Goal: Task Accomplishment & Management: Manage account settings

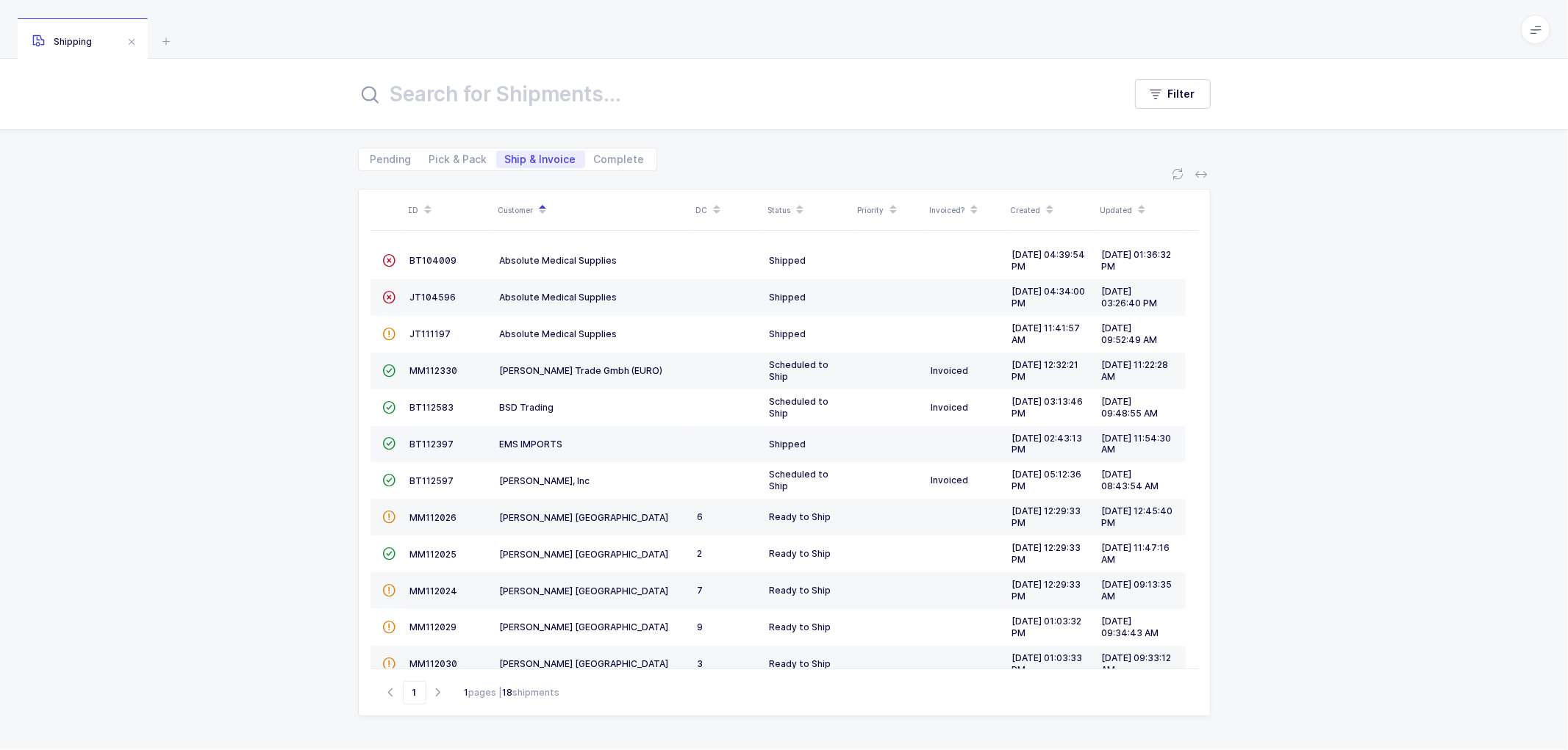
drag, startPoint x: 1277, startPoint y: 440, endPoint x: 1088, endPoint y: 459, distance: 190.0
click at [1277, 440] on div "ID Customer DC Status Priority Invoiced? Created Updated  BT104009 Absolute Me…" at bounding box center [784, 460] width 1568 height 579
click at [275, 435] on div "ID Customer DC Status Priority Invoiced? Created Updated  BT104009 Absolute Me…" at bounding box center [784, 460] width 1568 height 579
click at [319, 444] on div "ID Customer DC Status Priority Invoiced? Created Updated  BT104009 Absolute Me…" at bounding box center [784, 460] width 1568 height 579
click at [421, 442] on span "BT112397" at bounding box center [432, 444] width 45 height 11
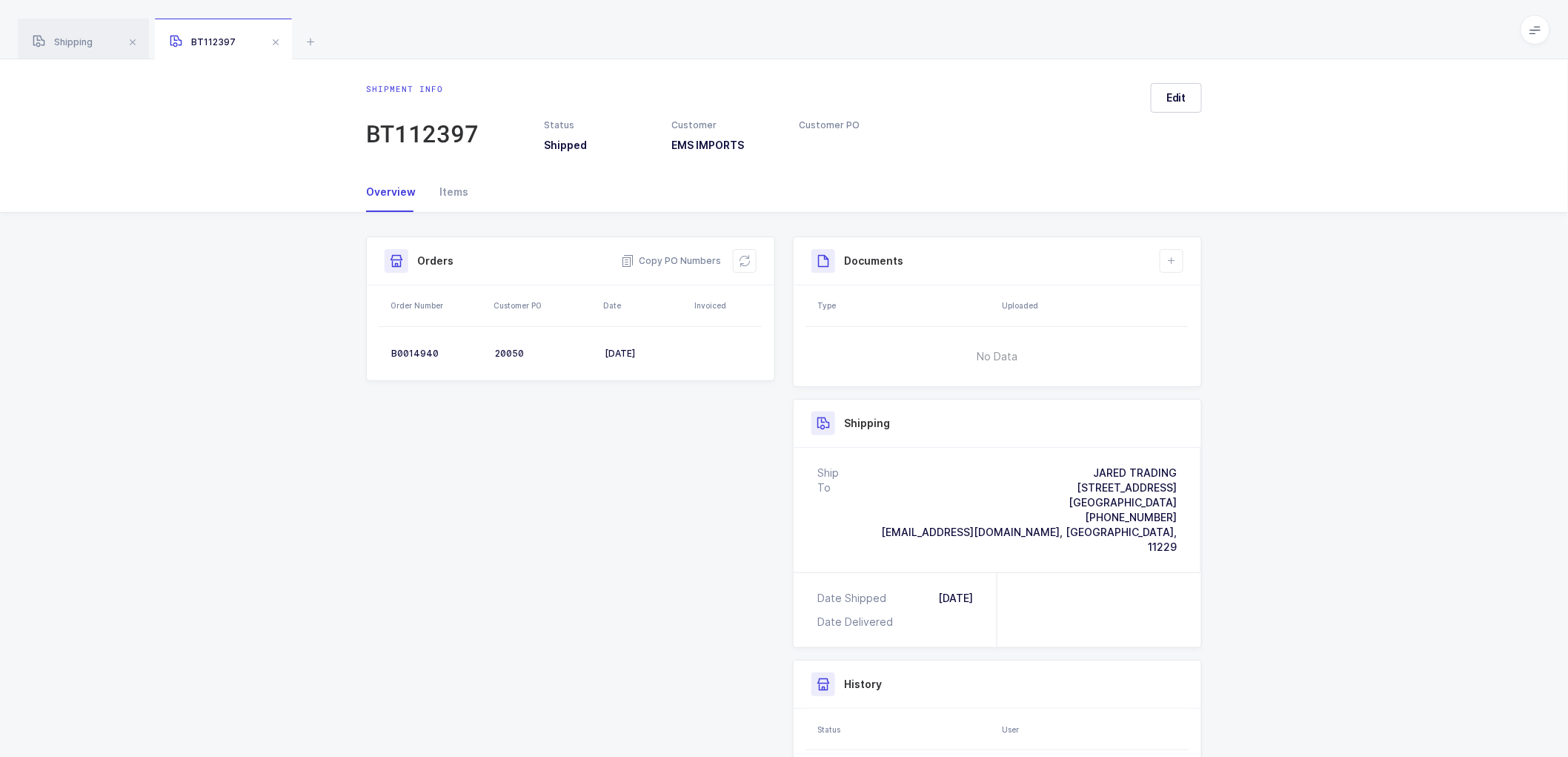
click at [1321, 576] on div "Shipment Info Shipment Number BT112397 Status Shipped Customer EMS IMPORTS Cust…" at bounding box center [784, 562] width 1568 height 698
click at [453, 195] on div "Items" at bounding box center [448, 191] width 40 height 40
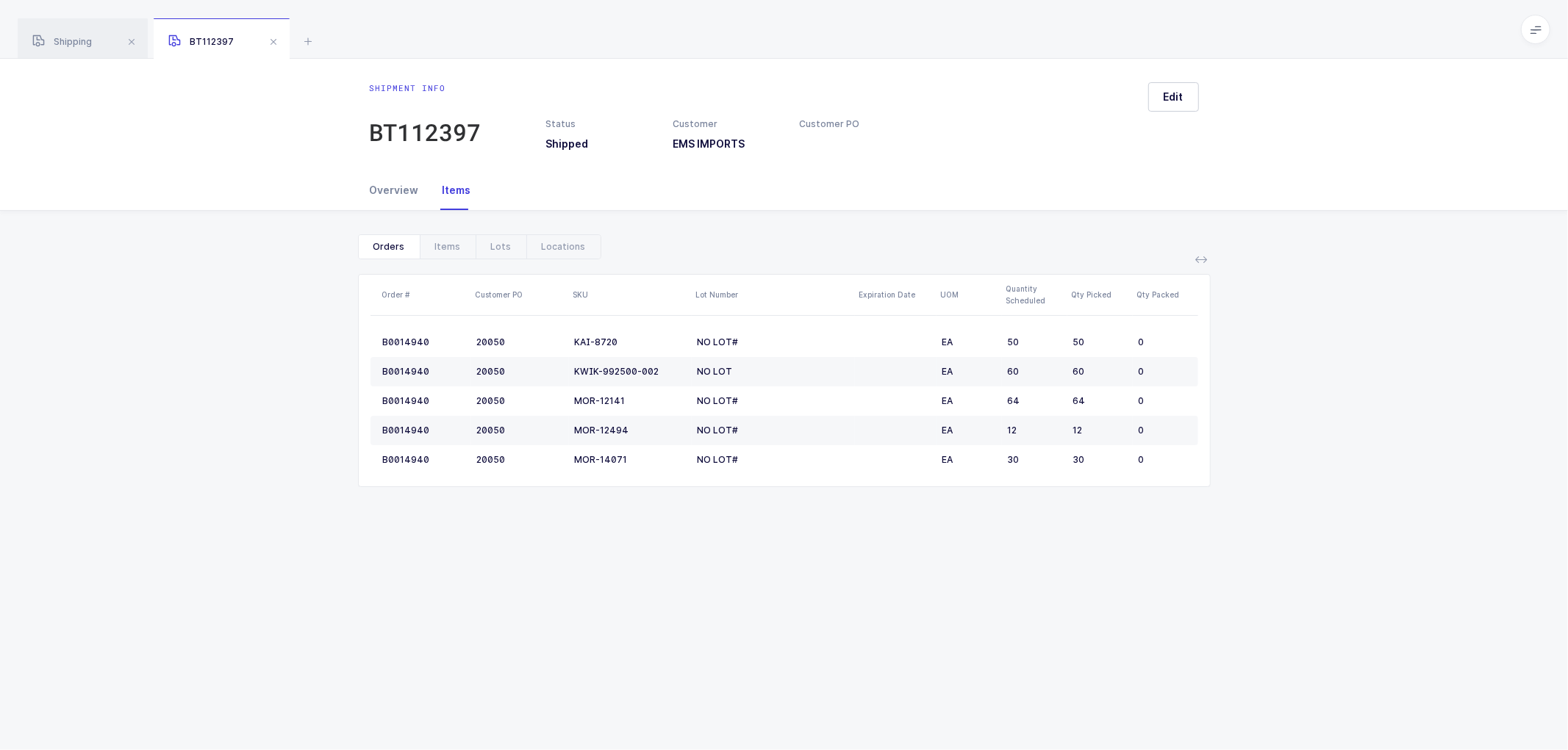
click at [380, 189] on div "Overview" at bounding box center [401, 189] width 61 height 39
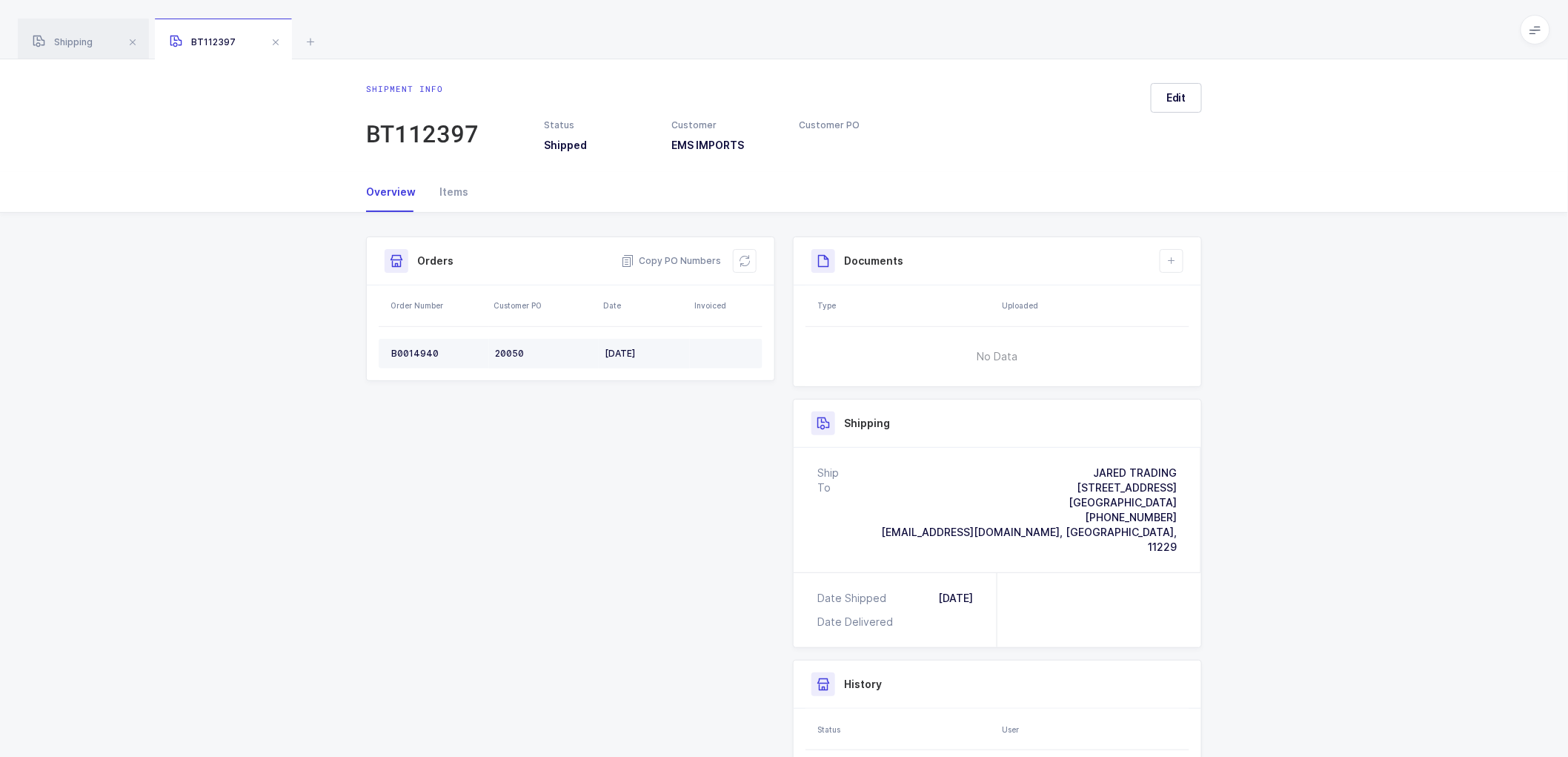
click at [413, 349] on div "B0014940" at bounding box center [437, 353] width 92 height 11
copy div "B0014940"
click at [77, 35] on div "Shipping" at bounding box center [83, 39] width 131 height 41
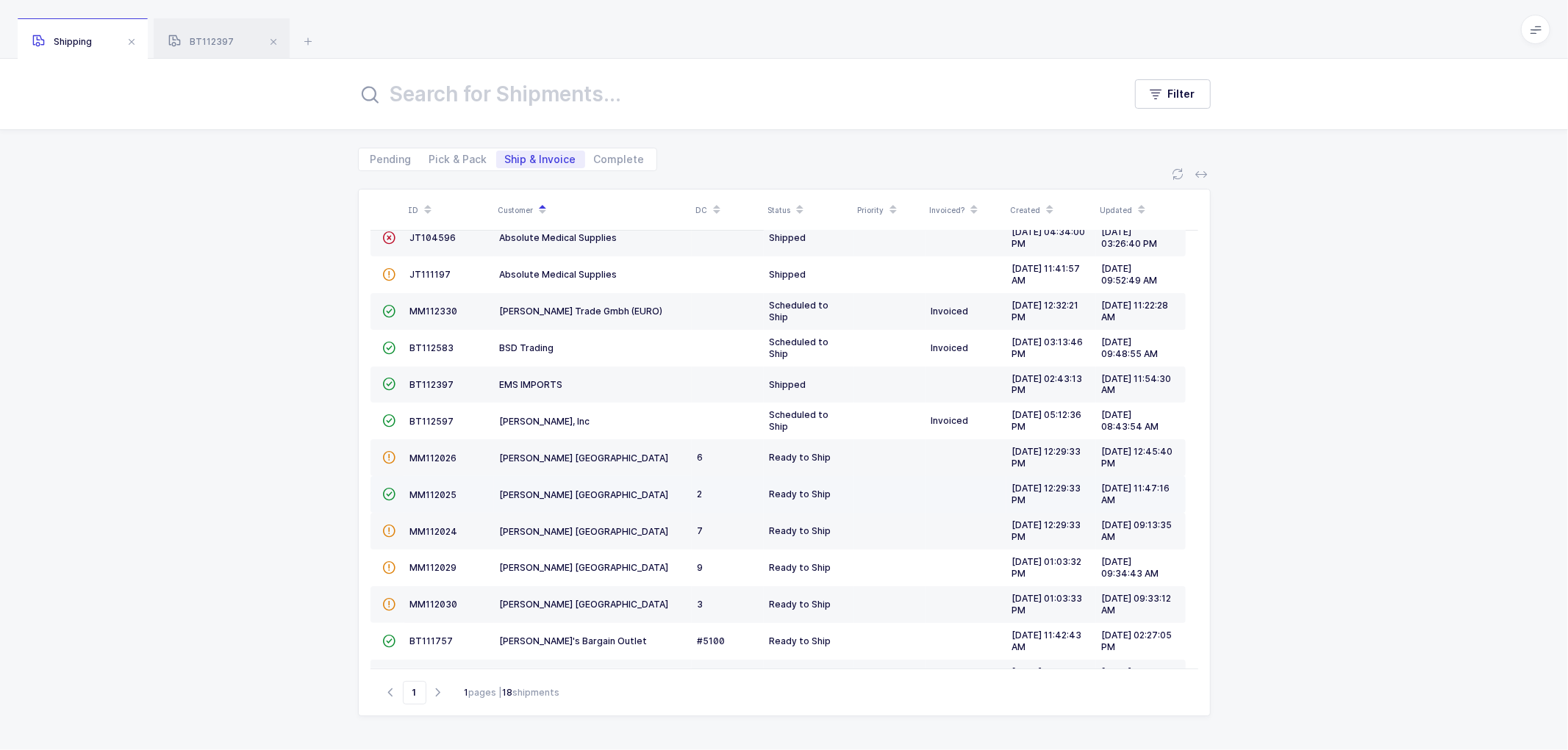
scroll to position [81, 0]
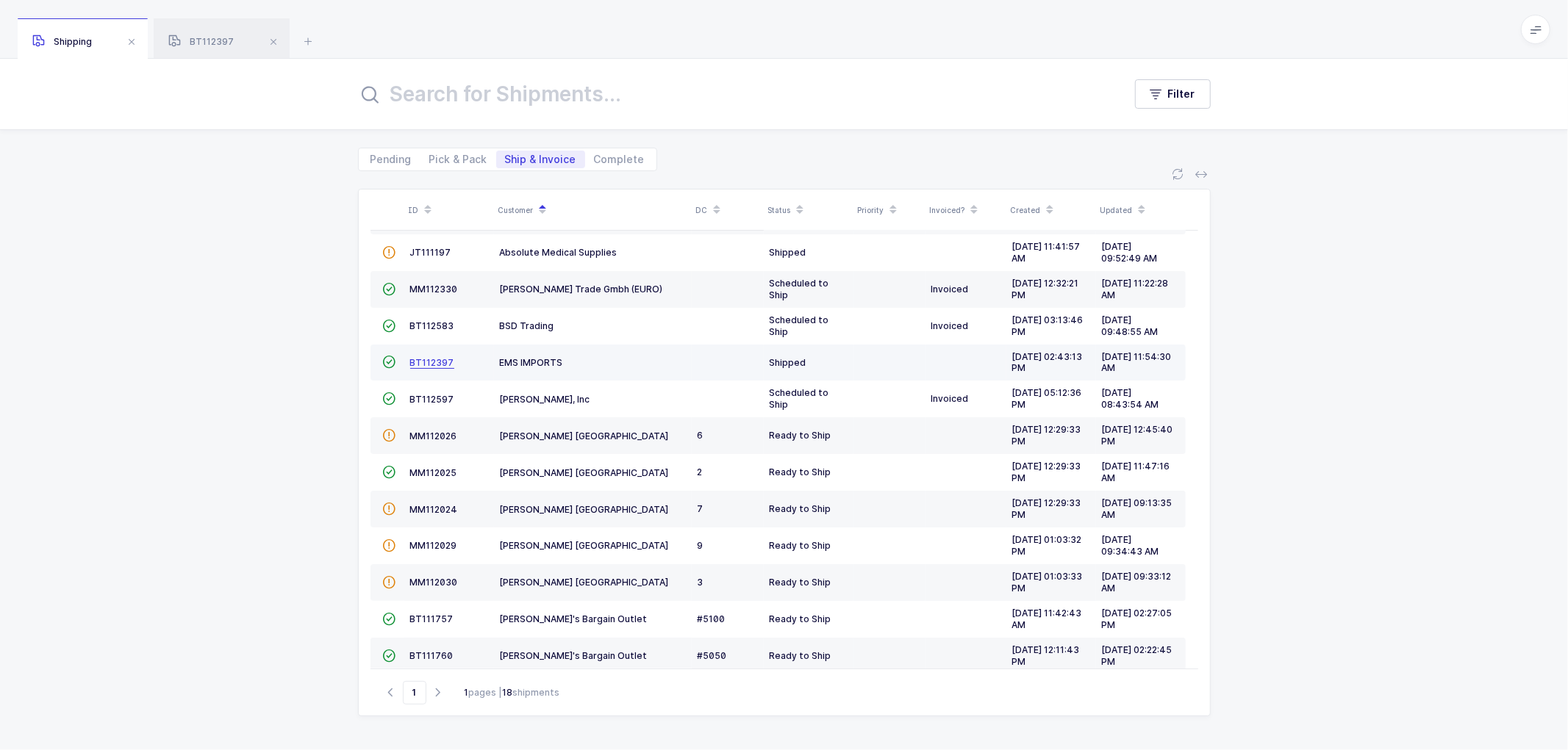
click at [424, 357] on span "BT112397" at bounding box center [432, 362] width 45 height 11
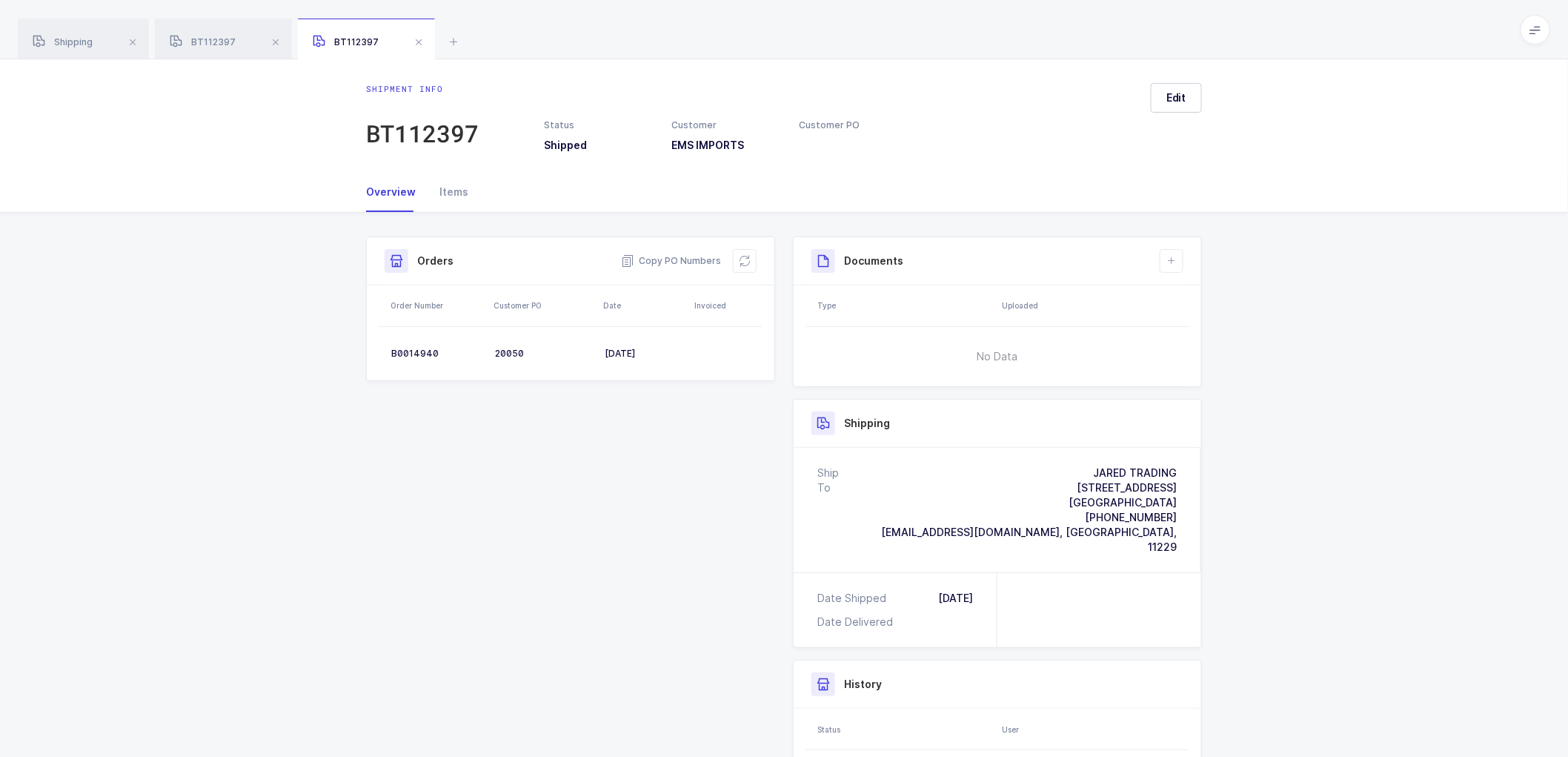
click at [636, 453] on div "Shipment Info Shipment Number BT112397 Status Shipped Customer EMS IMPORTS Cust…" at bounding box center [784, 556] width 854 height 639
click at [1282, 429] on div "Shipment Info Shipment Number BT112397 Status Shipped Customer EMS IMPORTS Cust…" at bounding box center [784, 562] width 1568 height 698
click at [690, 434] on div "Shipment Info Shipment Number BT112397 Status Shipped Customer EMS IMPORTS Cust…" at bounding box center [784, 556] width 854 height 639
drag, startPoint x: 751, startPoint y: 413, endPoint x: 756, endPoint y: 452, distance: 39.3
click at [751, 413] on div "Shipment Info Shipment Number BT112397 Status Shipped Customer EMS IMPORTS Cust…" at bounding box center [784, 556] width 854 height 639
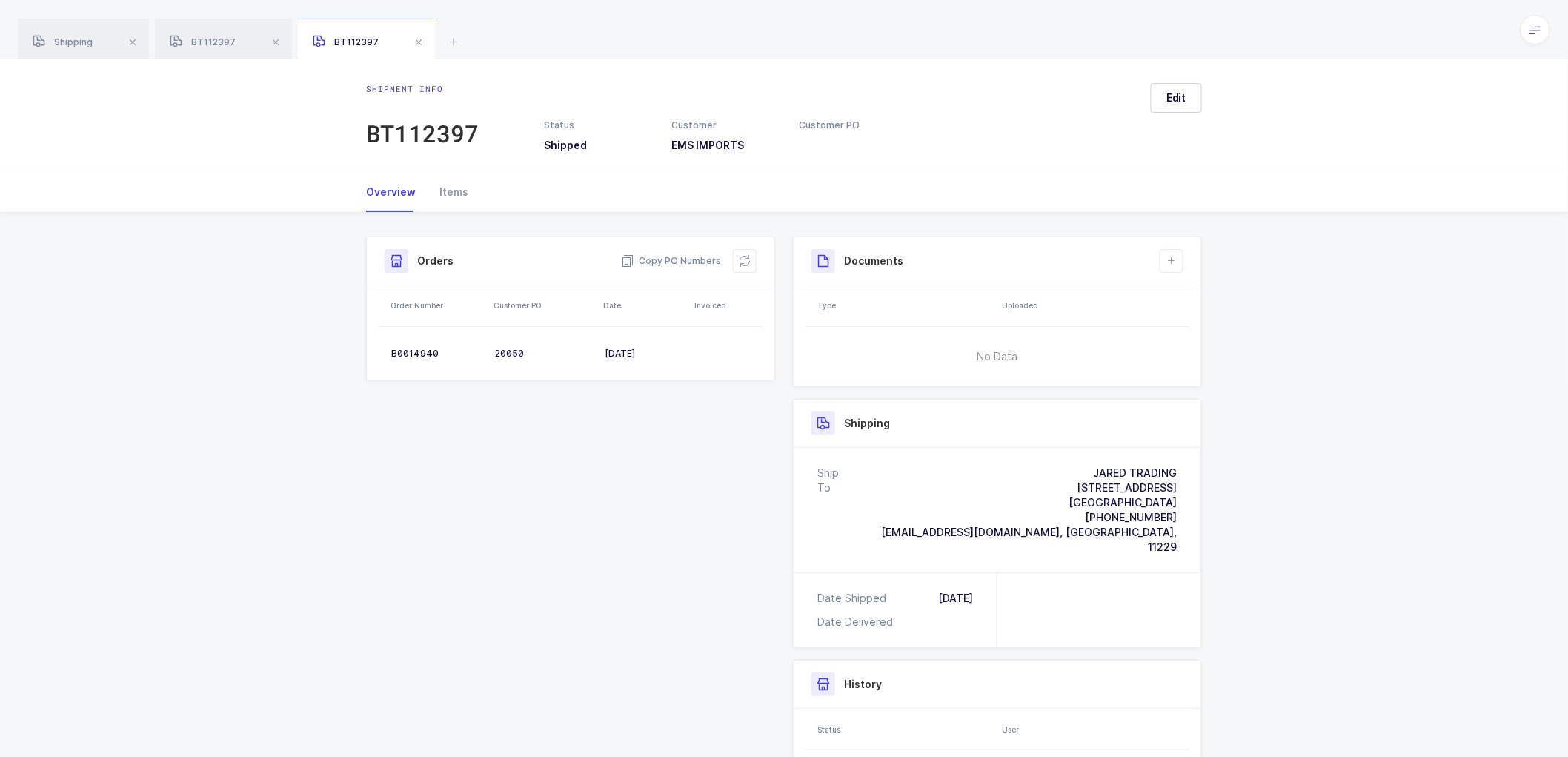
click at [759, 505] on div "Shipment Info Shipment Number BT112397 Status Shipped Customer EMS IMPORTS Cust…" at bounding box center [784, 556] width 854 height 639
click at [759, 599] on div "Shipment Info Shipment Number BT112397 Status Shipped Customer EMS IMPORTS Cust…" at bounding box center [784, 556] width 854 height 639
click at [1228, 471] on div "Shipment Info Shipment Number BT112397 Status Shipped Customer EMS IMPORTS Cust…" at bounding box center [784, 562] width 1568 height 698
click at [780, 293] on div "Shipment Info Shipment Number BT112397 Status Shipped Customer EMS IMPORTS Cust…" at bounding box center [570, 315] width 427 height 157
click at [781, 254] on div "Shipment Info Shipment Number BT112397 Status Shipped Customer EMS IMPORTS Cust…" at bounding box center [570, 315] width 427 height 157
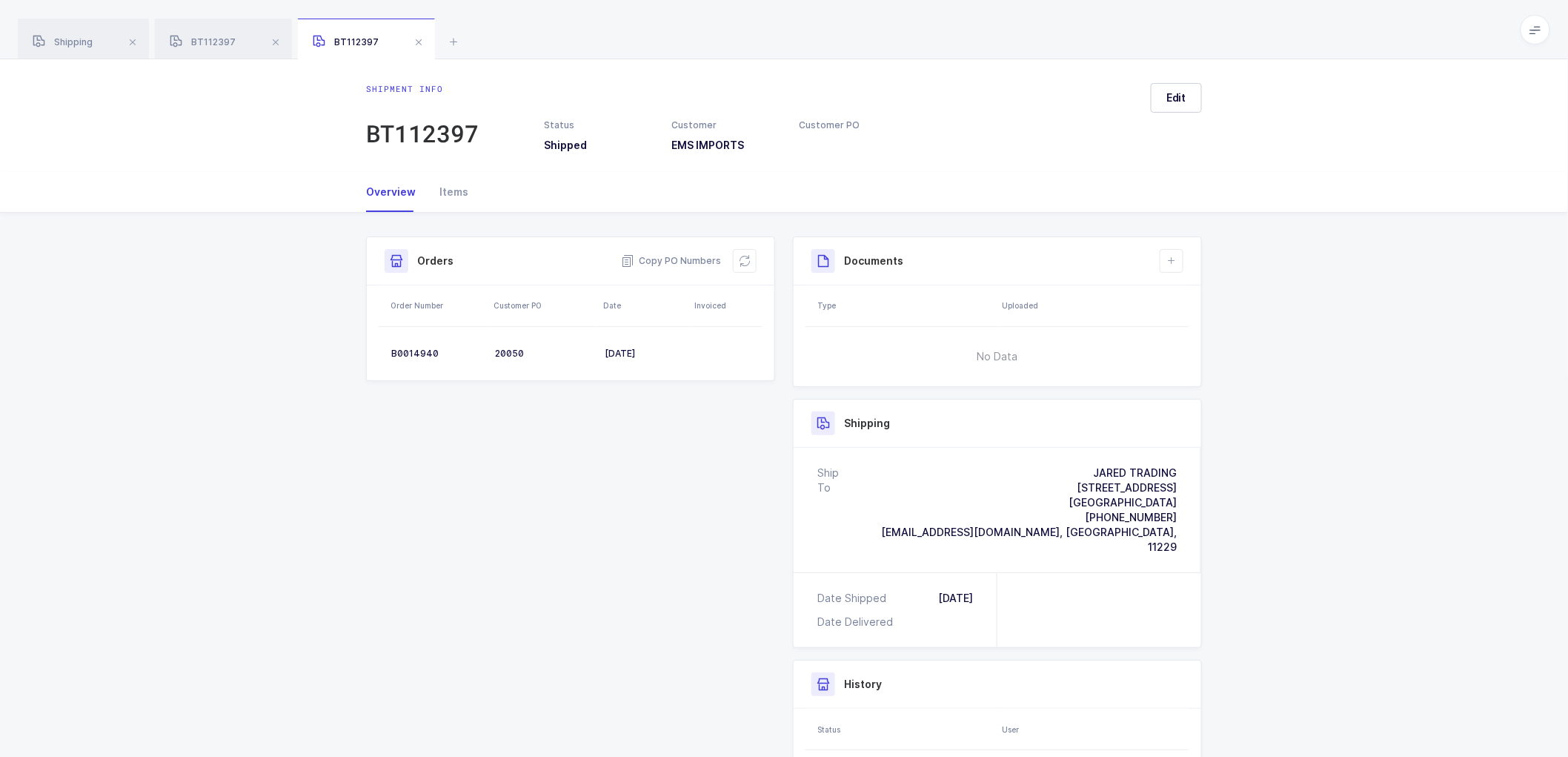
click at [782, 345] on div "Shipment Info Shipment Number BT112397 Status Shipped Customer EMS IMPORTS Cust…" at bounding box center [570, 315] width 427 height 157
click at [1229, 310] on div "Shipment Info Shipment Number BT112397 Status Shipped Customer EMS IMPORTS Cust…" at bounding box center [784, 562] width 1568 height 698
click at [1226, 364] on div "Shipment Info Shipment Number BT112397 Status Shipped Customer EMS IMPORTS Cust…" at bounding box center [784, 562] width 1568 height 698
click at [1228, 485] on div "Shipment Info Shipment Number BT112397 Status Shipped Customer EMS IMPORTS Cust…" at bounding box center [784, 562] width 1568 height 698
click at [329, 255] on div "Shipment Info Shipment Number BT112397 Status Shipped Customer EMS IMPORTS Cust…" at bounding box center [784, 562] width 1568 height 698
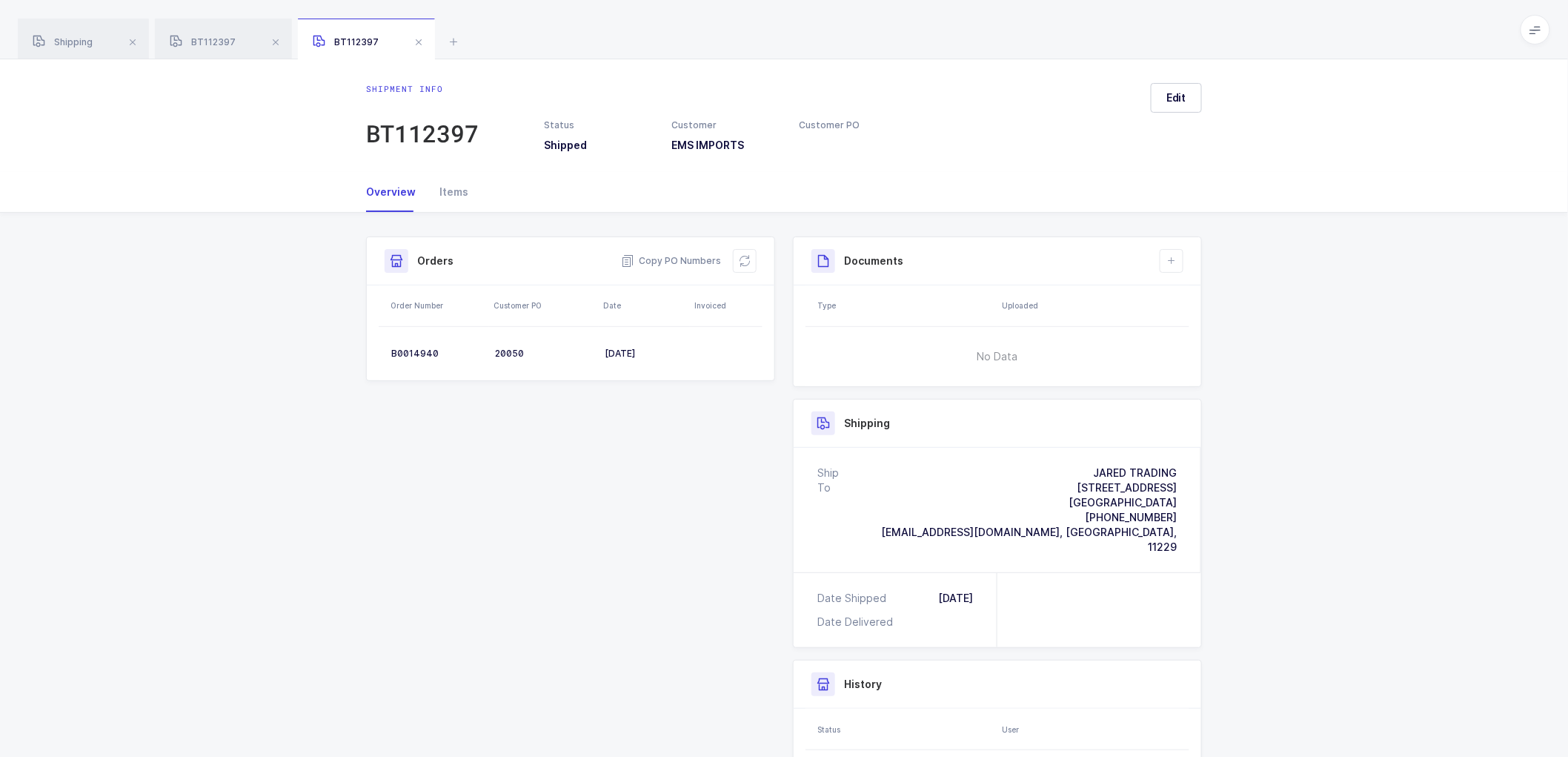
click at [339, 304] on div "Shipment Info Shipment Number BT112397 Status Shipped Customer EMS IMPORTS Cust…" at bounding box center [784, 562] width 1568 height 698
click at [340, 342] on div "Shipment Info Shipment Number BT112397 Status Shipped Customer EMS IMPORTS Cust…" at bounding box center [784, 562] width 1568 height 698
click at [781, 349] on div "Shipment Info Shipment Number BT112397 Status Shipped Customer EMS IMPORTS Cust…" at bounding box center [570, 315] width 427 height 157
click at [788, 295] on div "Documents Create Document Upload Document Type Uploaded No Data Shipping Ship T…" at bounding box center [997, 556] width 427 height 639
click at [780, 254] on div "Shipment Info Shipment Number BT112397 Status Shipped Customer EMS IMPORTS Cust…" at bounding box center [570, 315] width 427 height 157
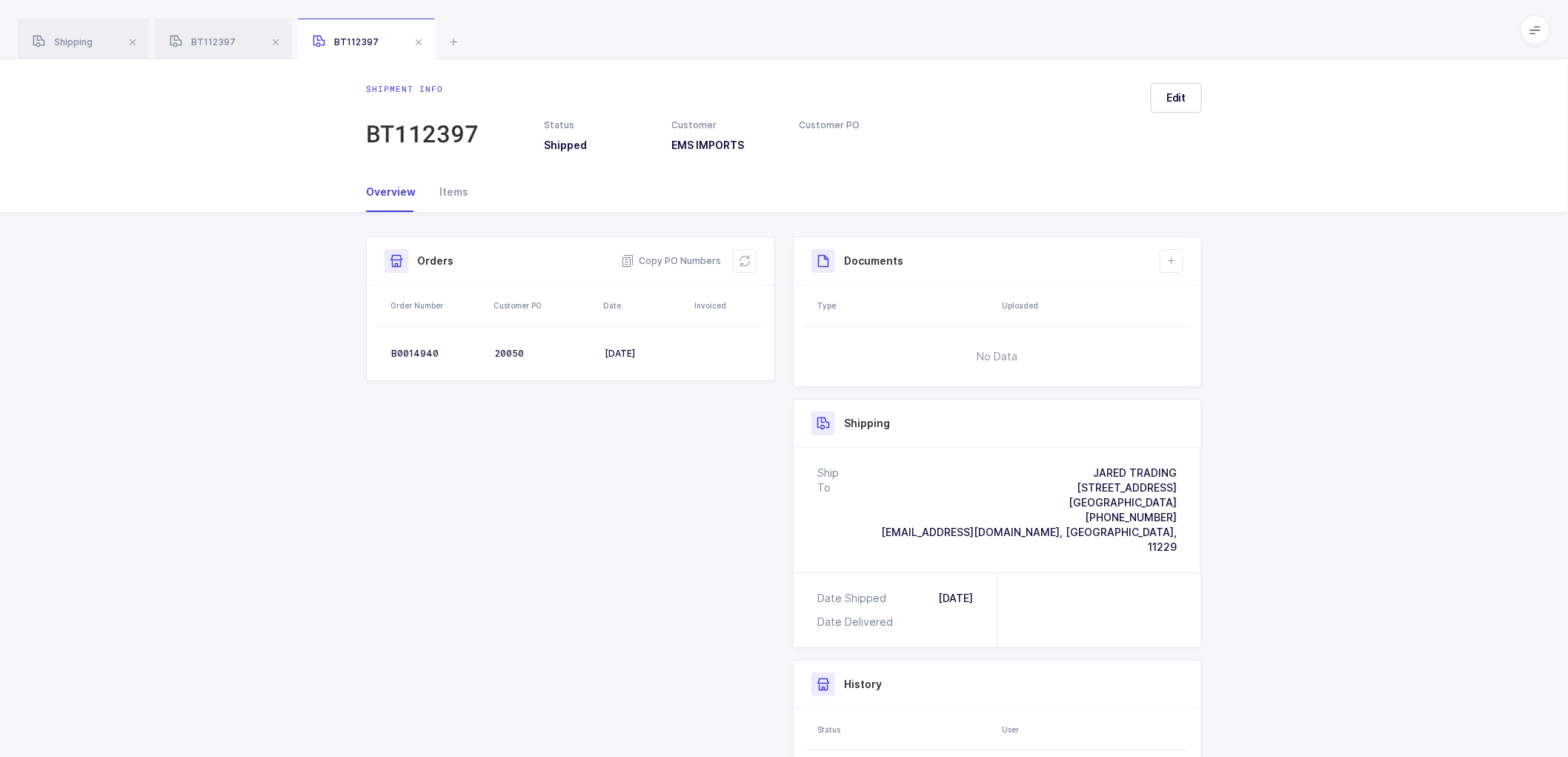
drag, startPoint x: 355, startPoint y: 254, endPoint x: 351, endPoint y: 294, distance: 40.2
click at [355, 254] on div "Shipment Info Shipment Number BT112397 Status Shipped Customer EMS IMPORTS Cust…" at bounding box center [784, 562] width 860 height 698
click at [346, 307] on div "Shipment Info Shipment Number BT112397 Status Shipped Customer EMS IMPORTS Cust…" at bounding box center [784, 562] width 1568 height 698
click at [342, 353] on div "Shipment Info Shipment Number BT112397 Status Shipped Customer EMS IMPORTS Cust…" at bounding box center [784, 562] width 1568 height 698
drag, startPoint x: 783, startPoint y: 261, endPoint x: 780, endPoint y: 299, distance: 38.1
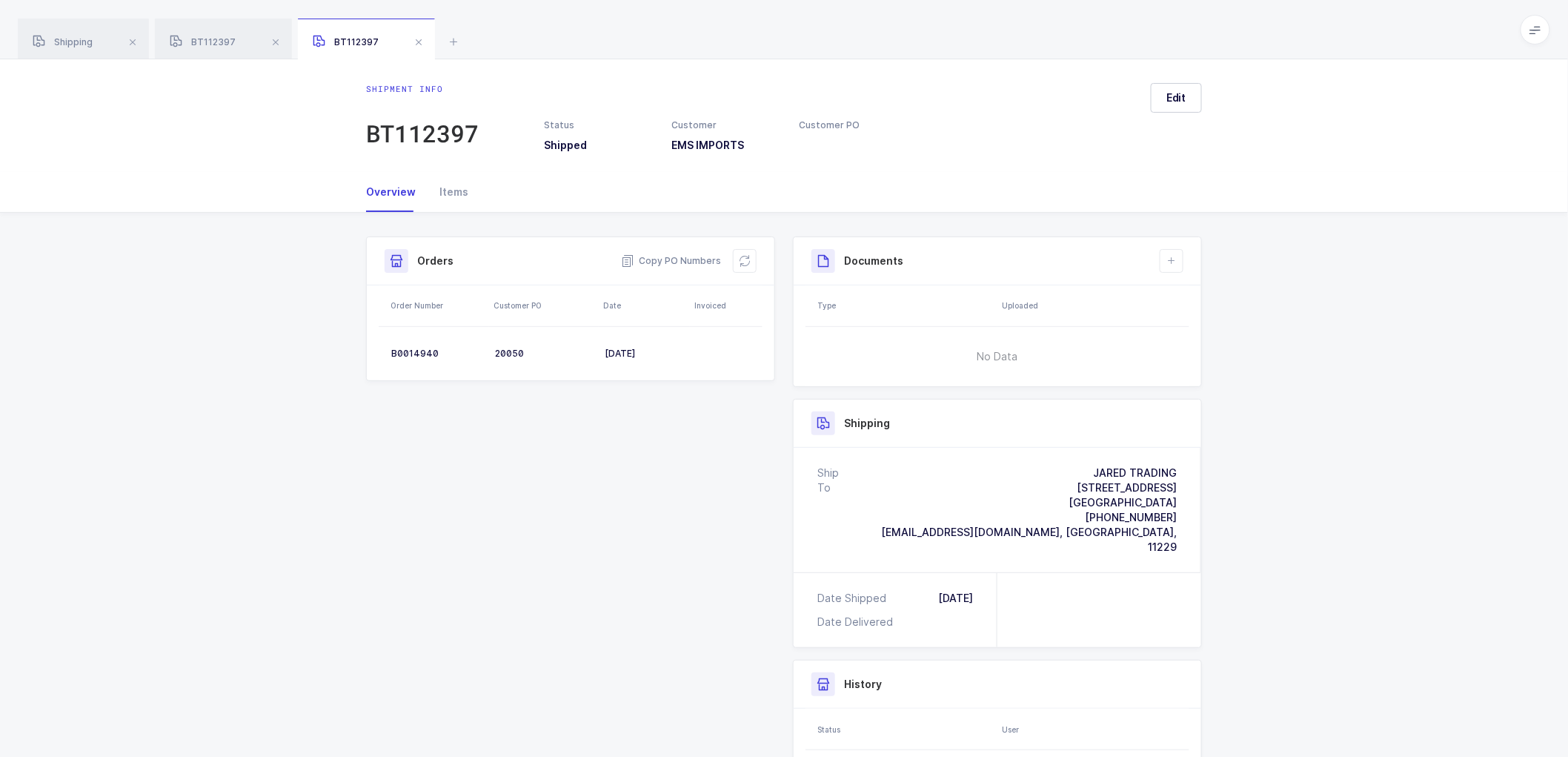
click at [784, 262] on div "Documents Create Document Upload Document Type Uploaded No Data Shipping Ship T…" at bounding box center [997, 556] width 427 height 639
click at [779, 303] on div "Shipment Info Shipment Number BT112397 Status Shipped Customer EMS IMPORTS Cust…" at bounding box center [570, 315] width 427 height 157
click at [784, 359] on div "Documents Create Document Upload Document Type Uploaded No Data Shipping Ship T…" at bounding box center [997, 556] width 427 height 639
click at [1226, 425] on div "Shipment Info Shipment Number BT112397 Status Shipped Customer EMS IMPORTS Cust…" at bounding box center [784, 562] width 1568 height 698
click at [328, 260] on div "Shipment Info Shipment Number BT112397 Status Shipped Customer EMS IMPORTS Cust…" at bounding box center [784, 562] width 1568 height 698
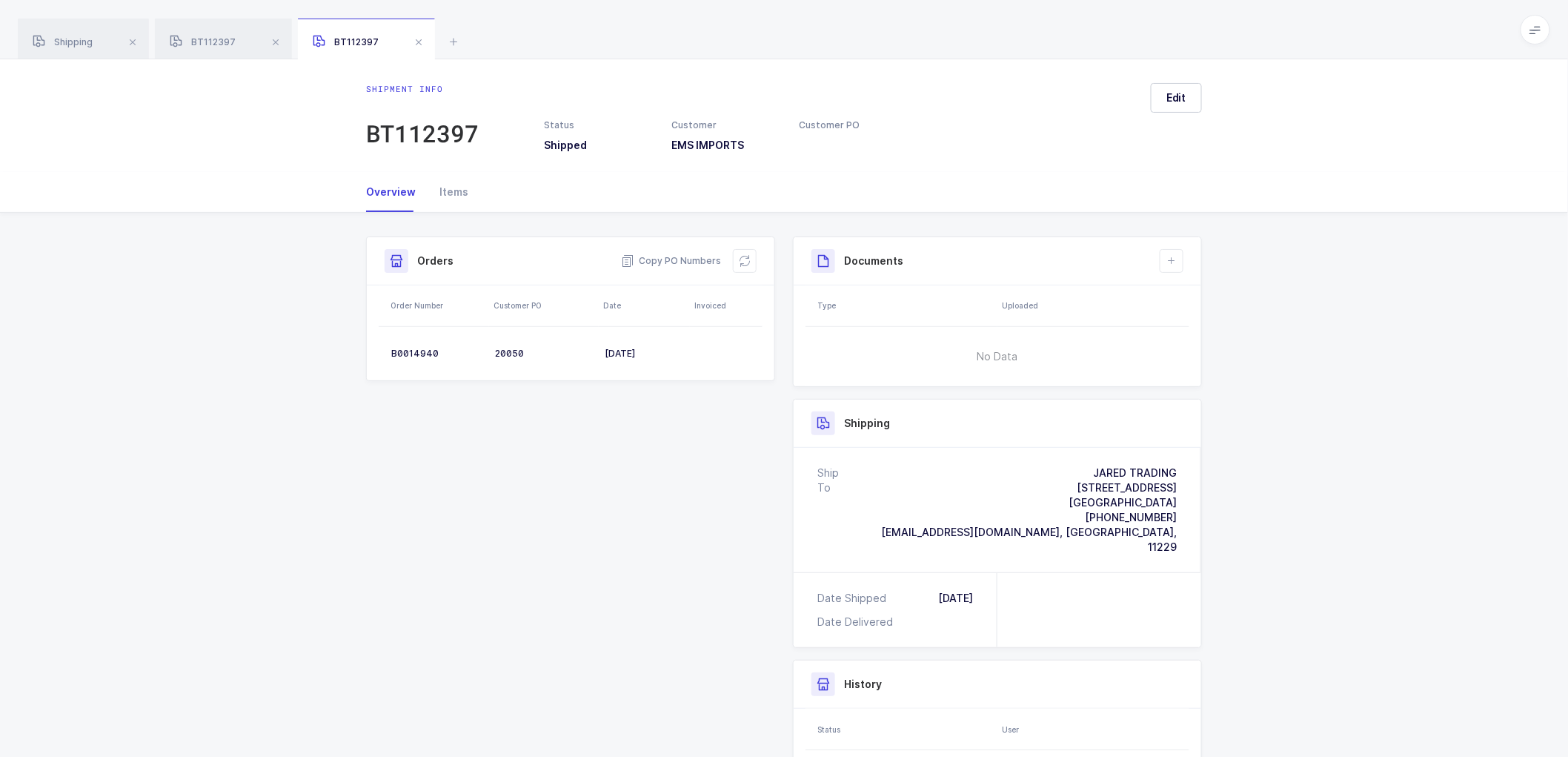
drag, startPoint x: 332, startPoint y: 257, endPoint x: 335, endPoint y: 267, distance: 10.4
click at [334, 256] on div "Shipment Info Shipment Number BT112397 Status Shipped Customer EMS IMPORTS Cust…" at bounding box center [784, 562] width 1568 height 698
click at [344, 291] on div "Shipment Info Shipment Number BT112397 Status Shipped Customer EMS IMPORTS Cust…" at bounding box center [784, 562] width 1568 height 698
click at [340, 346] on div "Shipment Info Shipment Number BT112397 Status Shipped Customer EMS IMPORTS Cust…" at bounding box center [784, 562] width 1568 height 698
drag, startPoint x: 774, startPoint y: 421, endPoint x: 777, endPoint y: 434, distance: 13.3
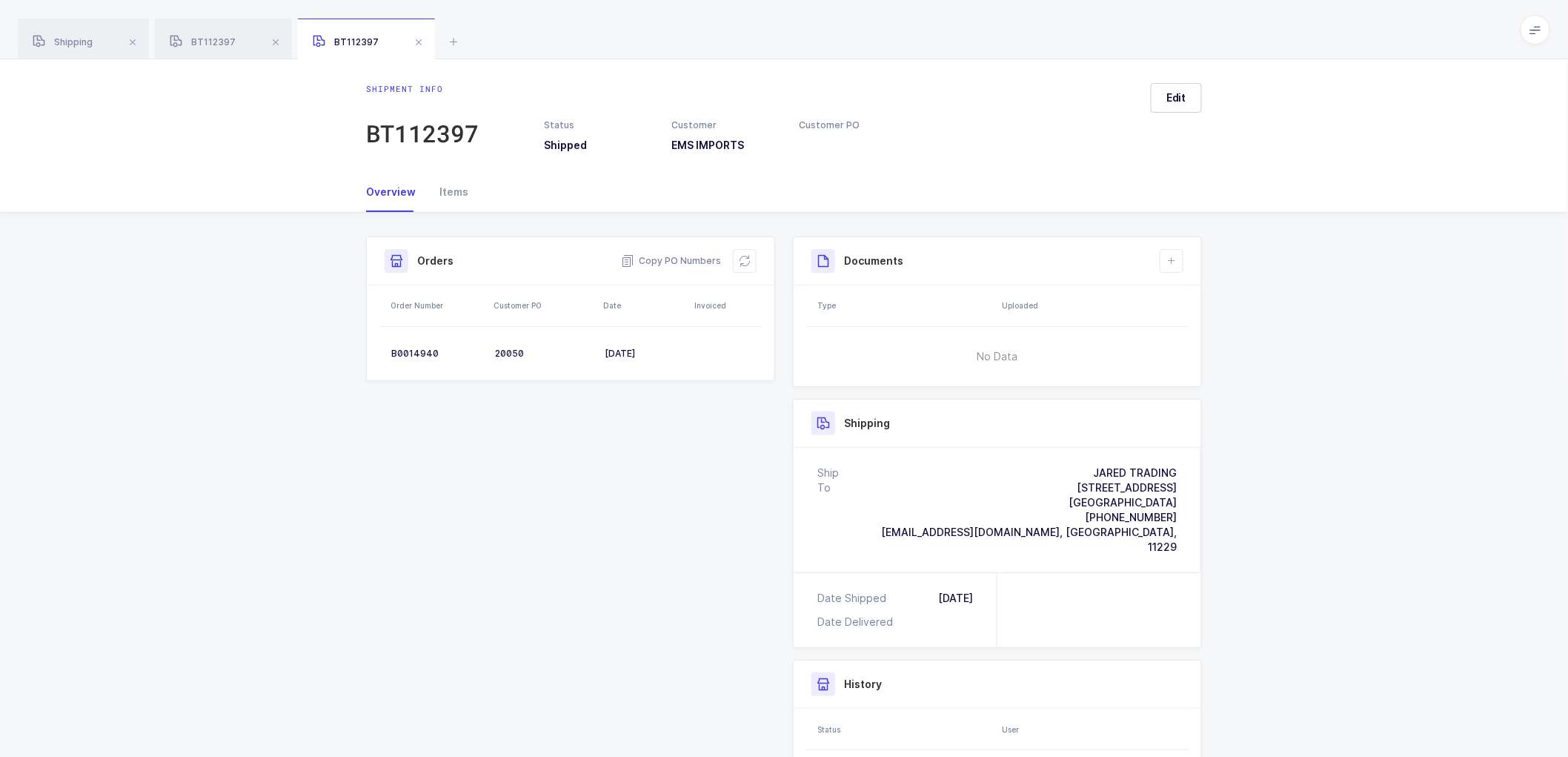
click at [774, 421] on div "Shipment Info Shipment Number BT112397 Status Shipped Customer EMS IMPORTS Cust…" at bounding box center [784, 556] width 854 height 639
click at [776, 493] on div "Shipment Info Shipment Number BT112397 Status Shipped Customer EMS IMPORTS Cust…" at bounding box center [784, 556] width 854 height 639
click at [762, 588] on div "Shipment Info Shipment Number BT112397 Status Shipped Customer EMS IMPORTS Cust…" at bounding box center [784, 556] width 854 height 639
click at [1231, 488] on div "Shipment Info Shipment Number BT112397 Status Shipped Customer EMS IMPORTS Cust…" at bounding box center [784, 562] width 1568 height 698
click at [330, 294] on div "Shipment Info Shipment Number BT112397 Status Shipped Customer EMS IMPORTS Cust…" at bounding box center [784, 562] width 1568 height 698
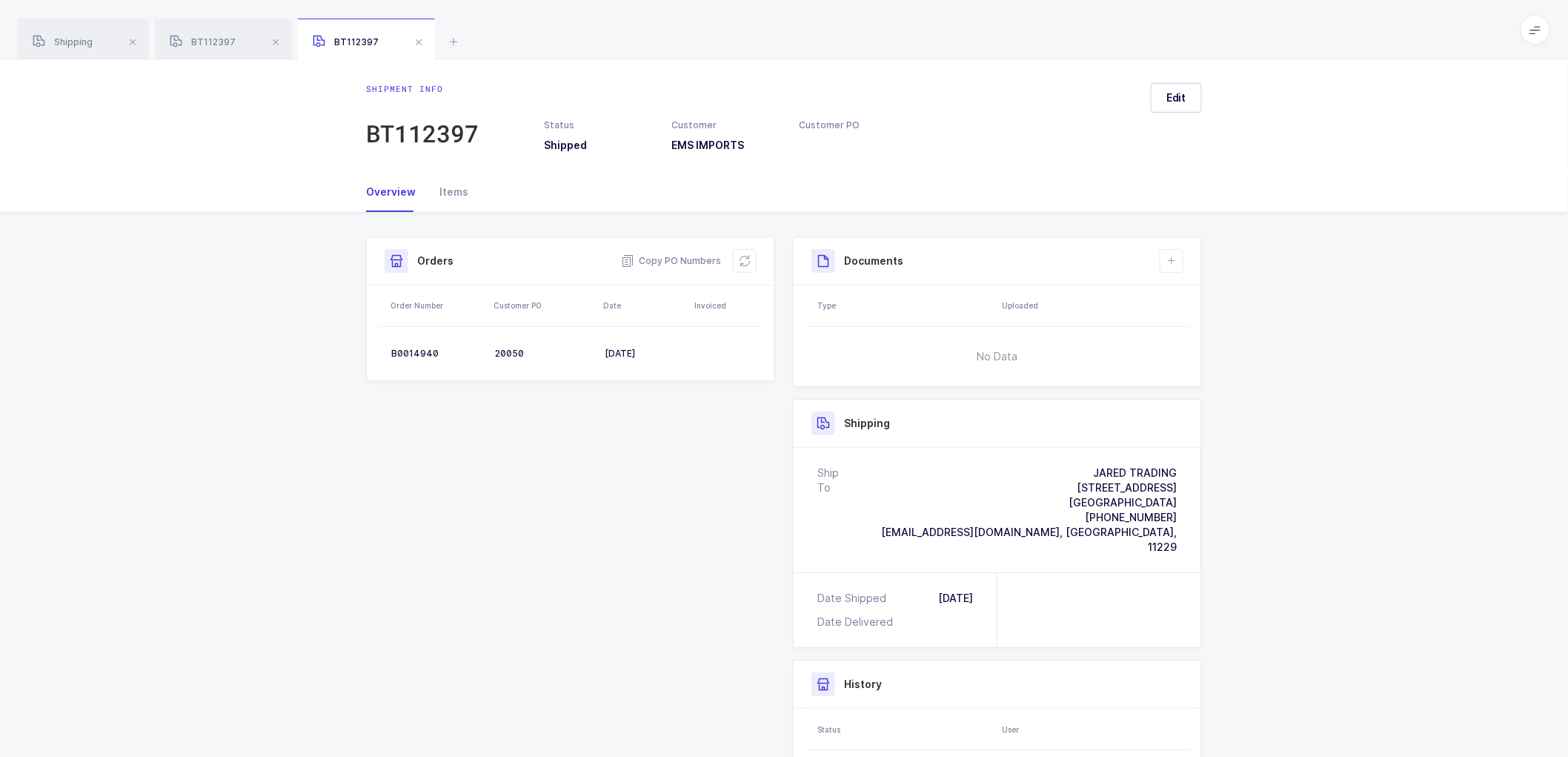
click at [336, 364] on div "Shipment Info Shipment Number BT112397 Status Shipped Customer EMS IMPORTS Cust…" at bounding box center [784, 562] width 1568 height 698
click at [631, 491] on div "Shipment Info Shipment Number BT112397 Status Shipped Customer EMS IMPORTS Cust…" at bounding box center [784, 556] width 854 height 639
drag, startPoint x: 647, startPoint y: 528, endPoint x: 657, endPoint y: 504, distance: 26.0
click at [647, 527] on div "Shipment Info Shipment Number BT112397 Status Shipped Customer EMS IMPORTS Cust…" at bounding box center [784, 556] width 854 height 639
click at [1356, 445] on div "Shipment Info Shipment Number BT112397 Status Shipped Customer EMS IMPORTS Cust…" at bounding box center [784, 562] width 1568 height 698
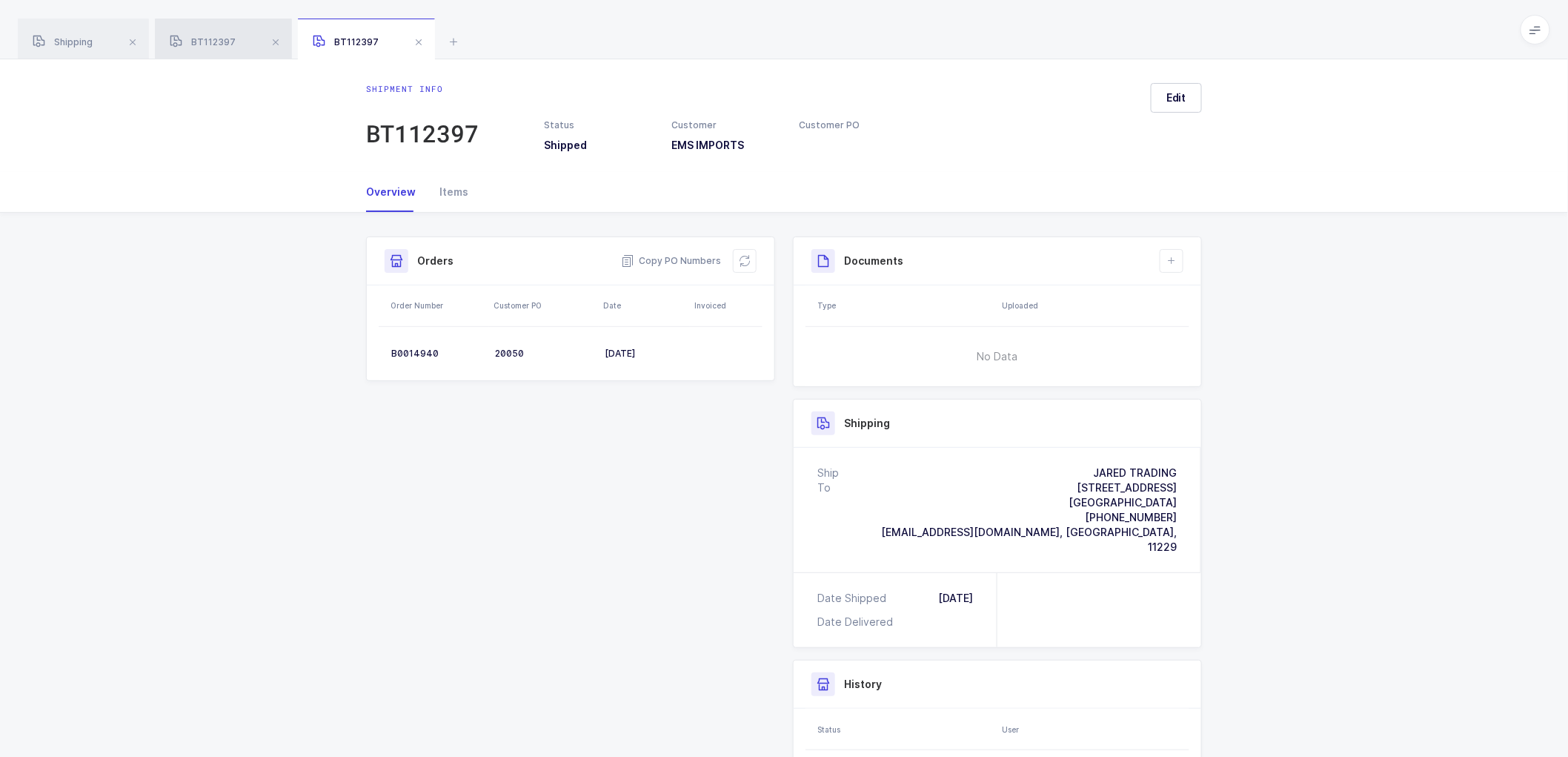
click at [209, 39] on span "BT112397" at bounding box center [202, 41] width 66 height 11
drag, startPoint x: 77, startPoint y: 34, endPoint x: 160, endPoint y: 43, distance: 83.5
click at [77, 34] on div "Shipping" at bounding box center [83, 39] width 131 height 41
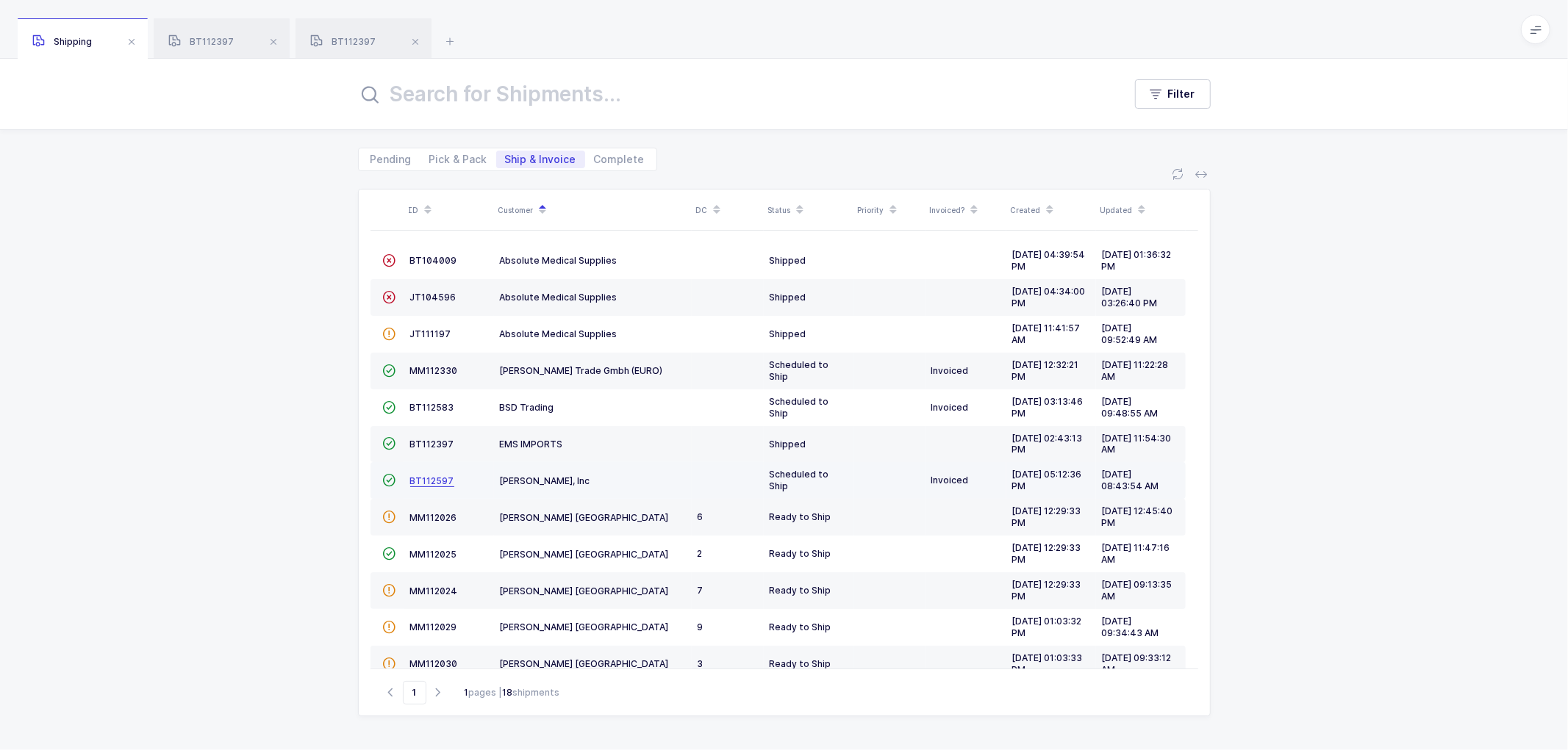
click at [439, 476] on span "BT112597" at bounding box center [432, 481] width 45 height 11
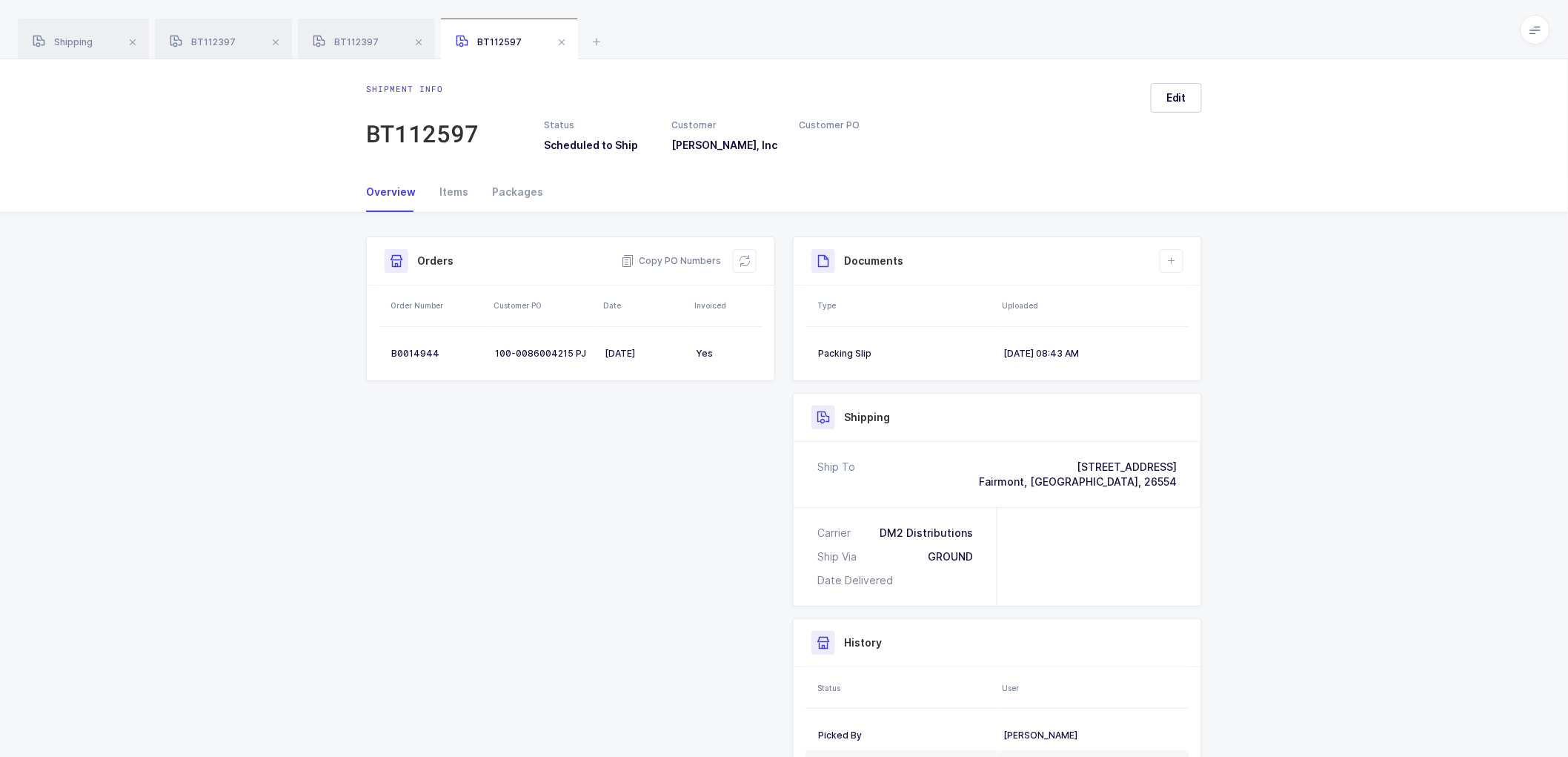
drag, startPoint x: 1173, startPoint y: 261, endPoint x: 1184, endPoint y: 285, distance: 26.4
click at [1173, 261] on icon at bounding box center [1171, 261] width 11 height 11
click at [1183, 327] on li "Upload Document" at bounding box center [1222, 327] width 111 height 24
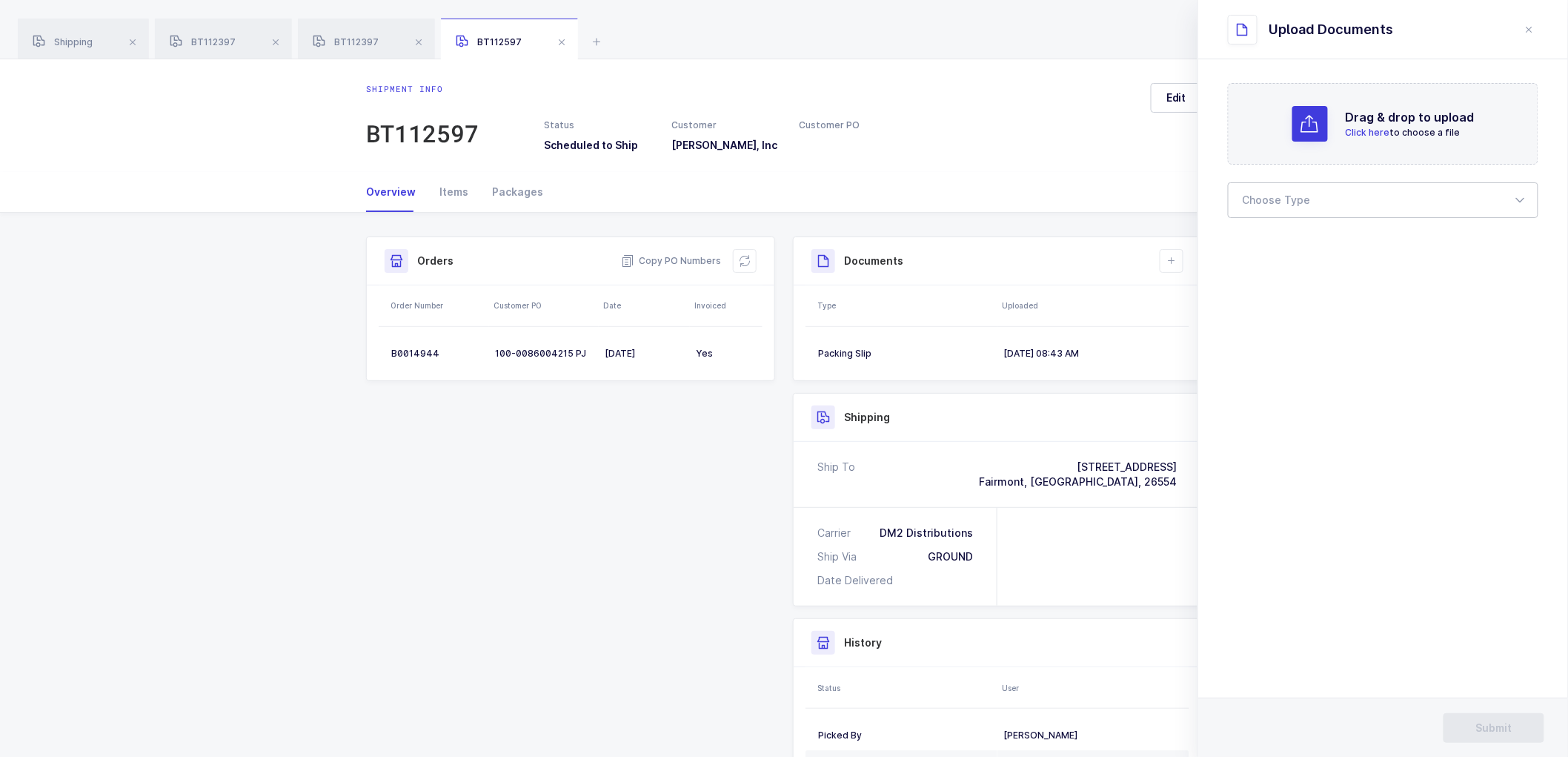
click at [1249, 209] on div at bounding box center [1383, 200] width 311 height 35
drag, startPoint x: 1265, startPoint y: 240, endPoint x: 1283, endPoint y: 242, distance: 18.1
click at [1268, 240] on span "Bill of Lading" at bounding box center [1277, 246] width 67 height 12
type input "Bill of Lading"
click at [1508, 720] on button "Submit" at bounding box center [1494, 728] width 101 height 30
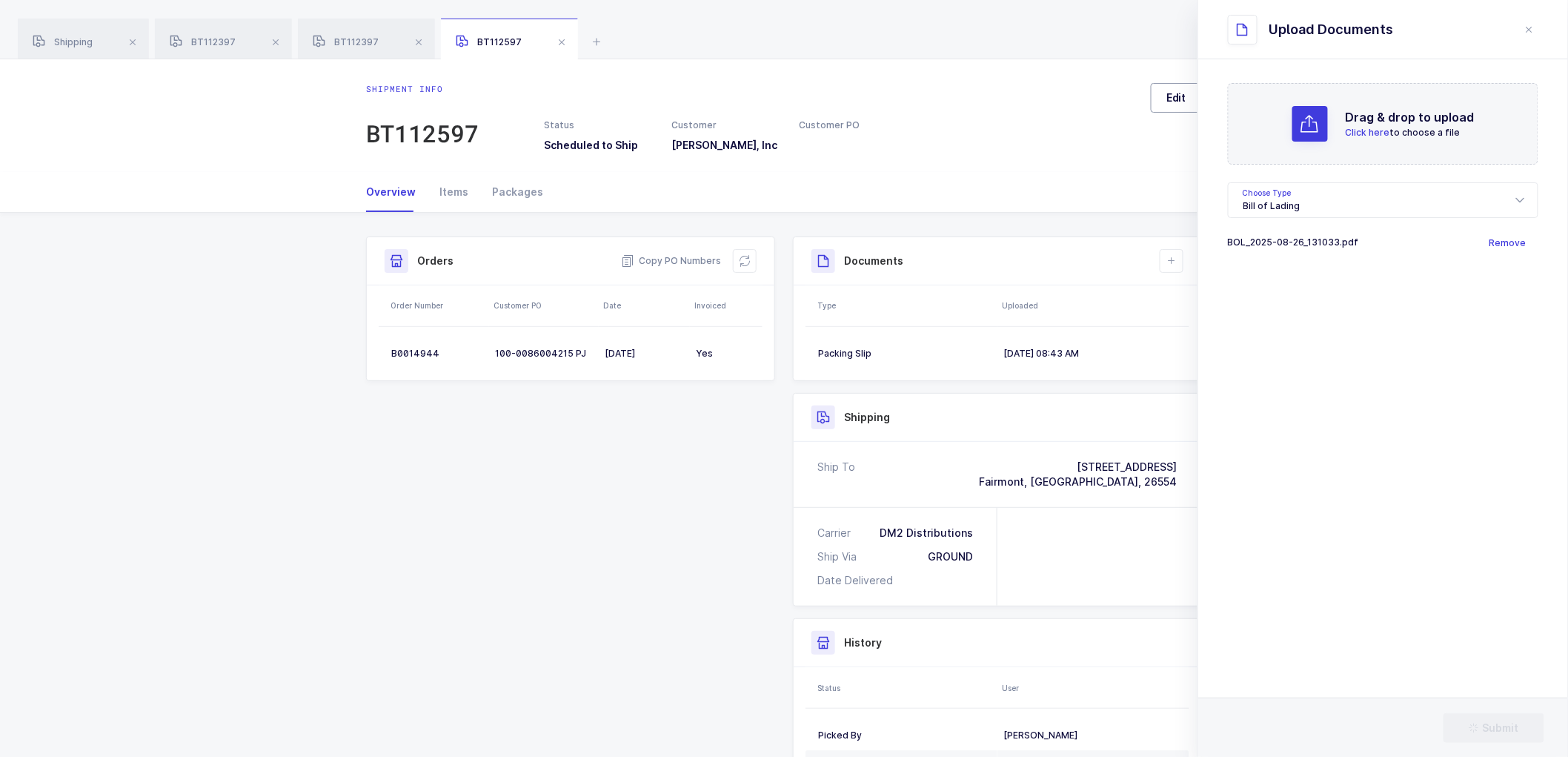
click at [1173, 95] on span "Edit" at bounding box center [1176, 98] width 20 height 15
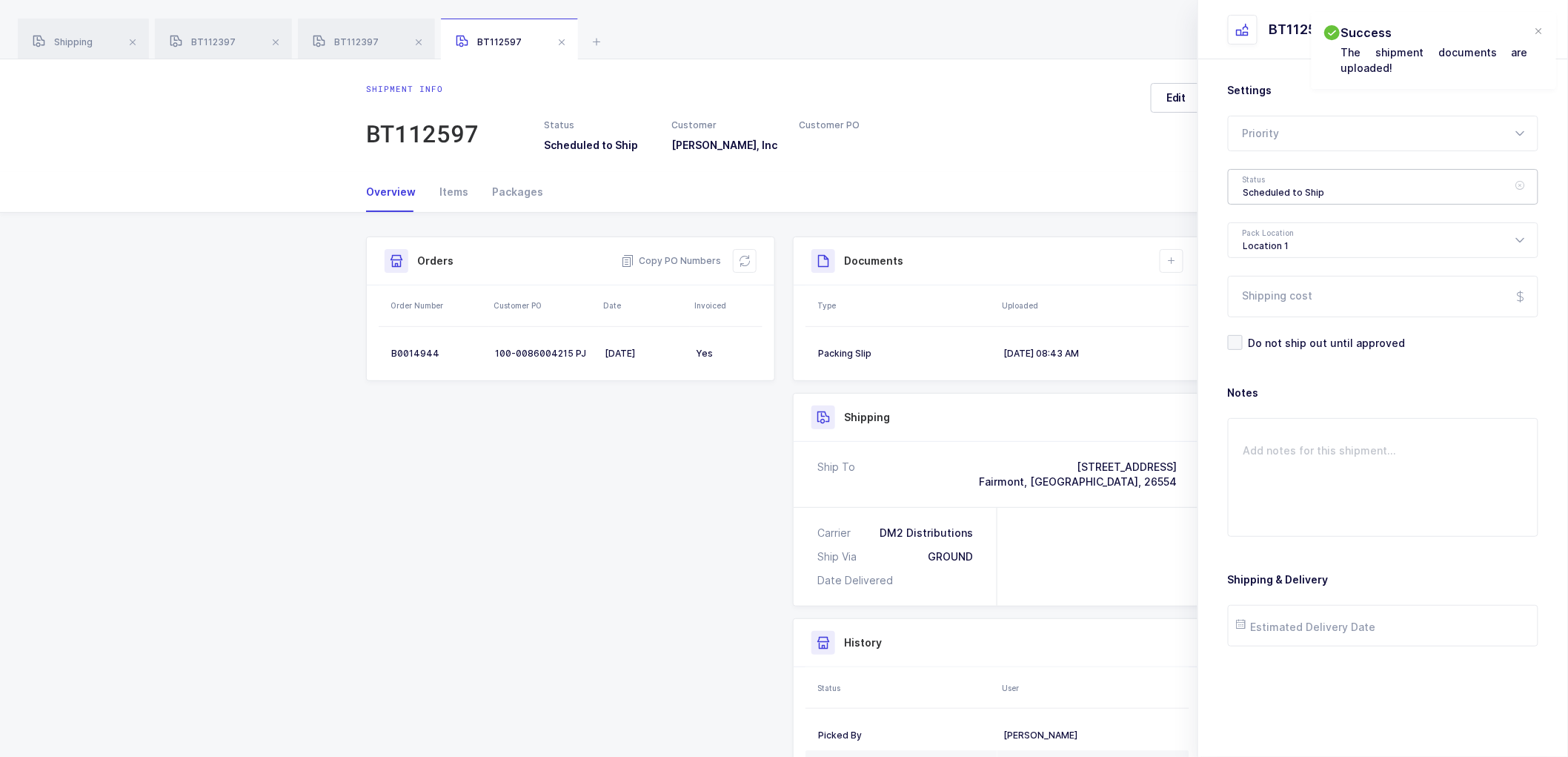
click at [1277, 180] on div "Scheduled to Ship" at bounding box center [1383, 187] width 311 height 35
click at [1265, 295] on span "Shipped" at bounding box center [1264, 300] width 42 height 12
type input "Shipped"
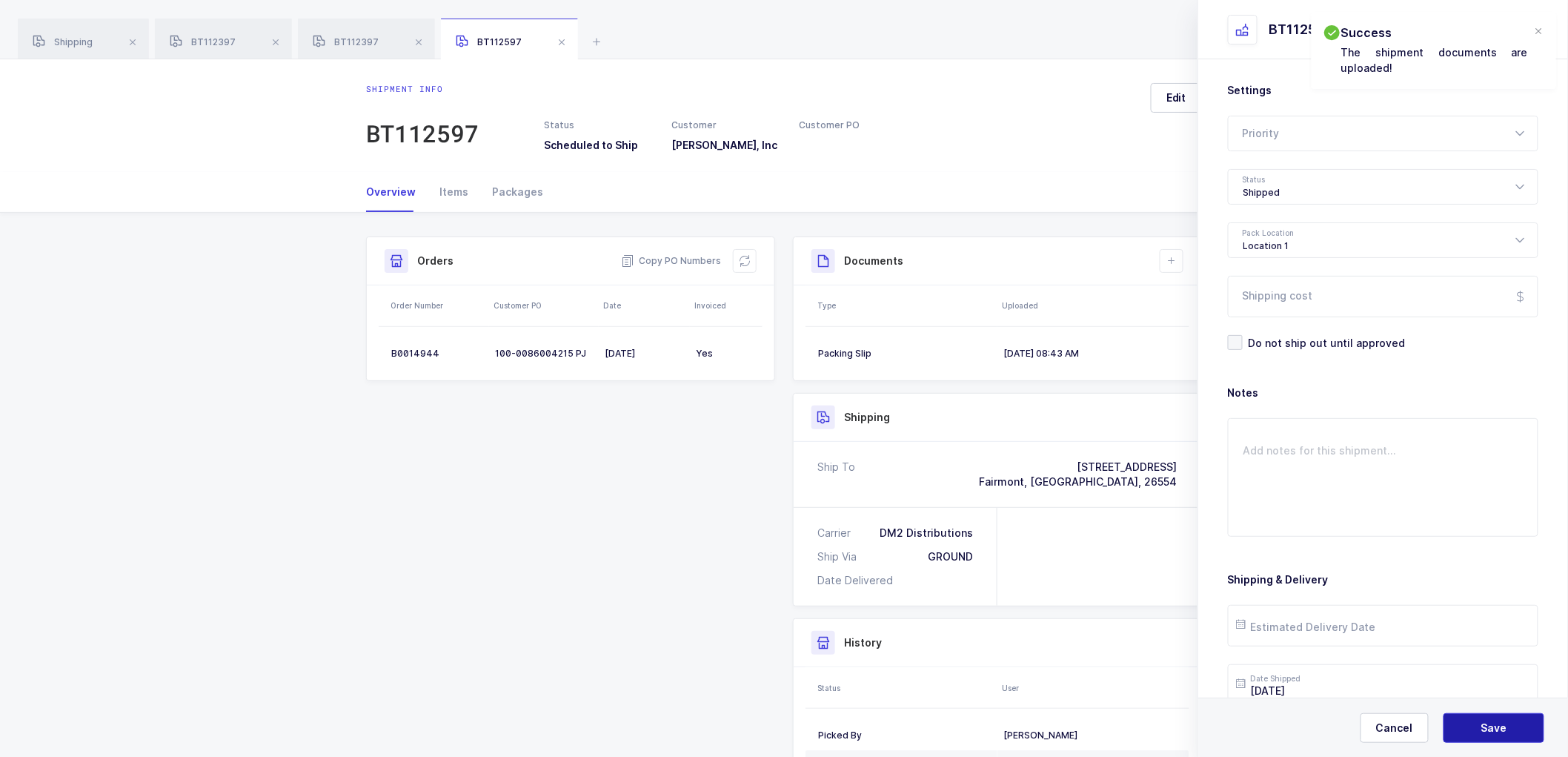
click at [1475, 731] on button "Save" at bounding box center [1494, 728] width 101 height 30
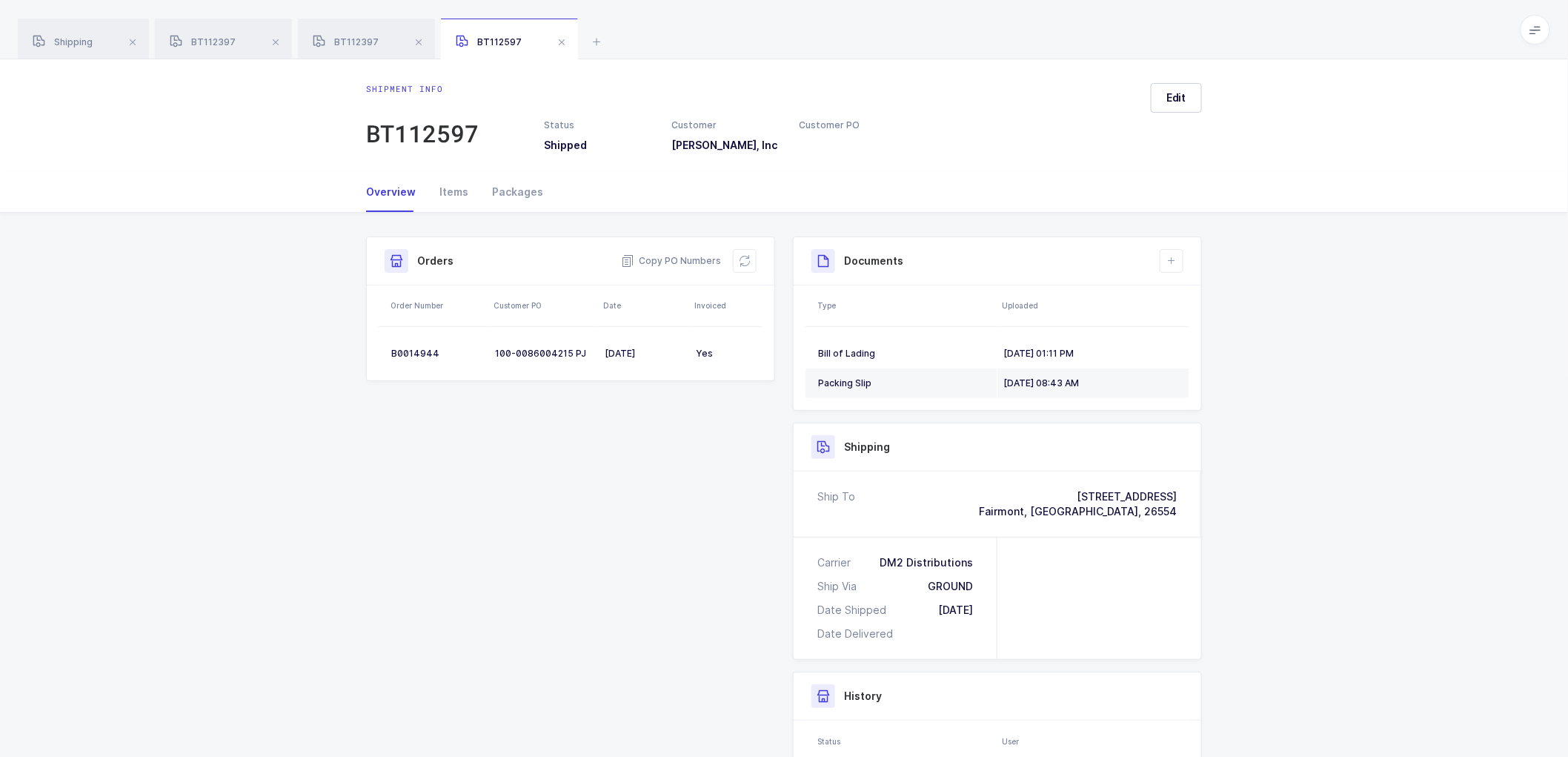
click at [1315, 490] on div "Shipment Info Shipment Number BT112597 Status Shipped Customer [PERSON_NAME], I…" at bounding box center [784, 568] width 1568 height 710
click at [670, 507] on div "Shipment Info Shipment Number BT112597 Status Shipped Customer [PERSON_NAME], I…" at bounding box center [784, 562] width 854 height 651
click at [561, 35] on span at bounding box center [561, 42] width 18 height 18
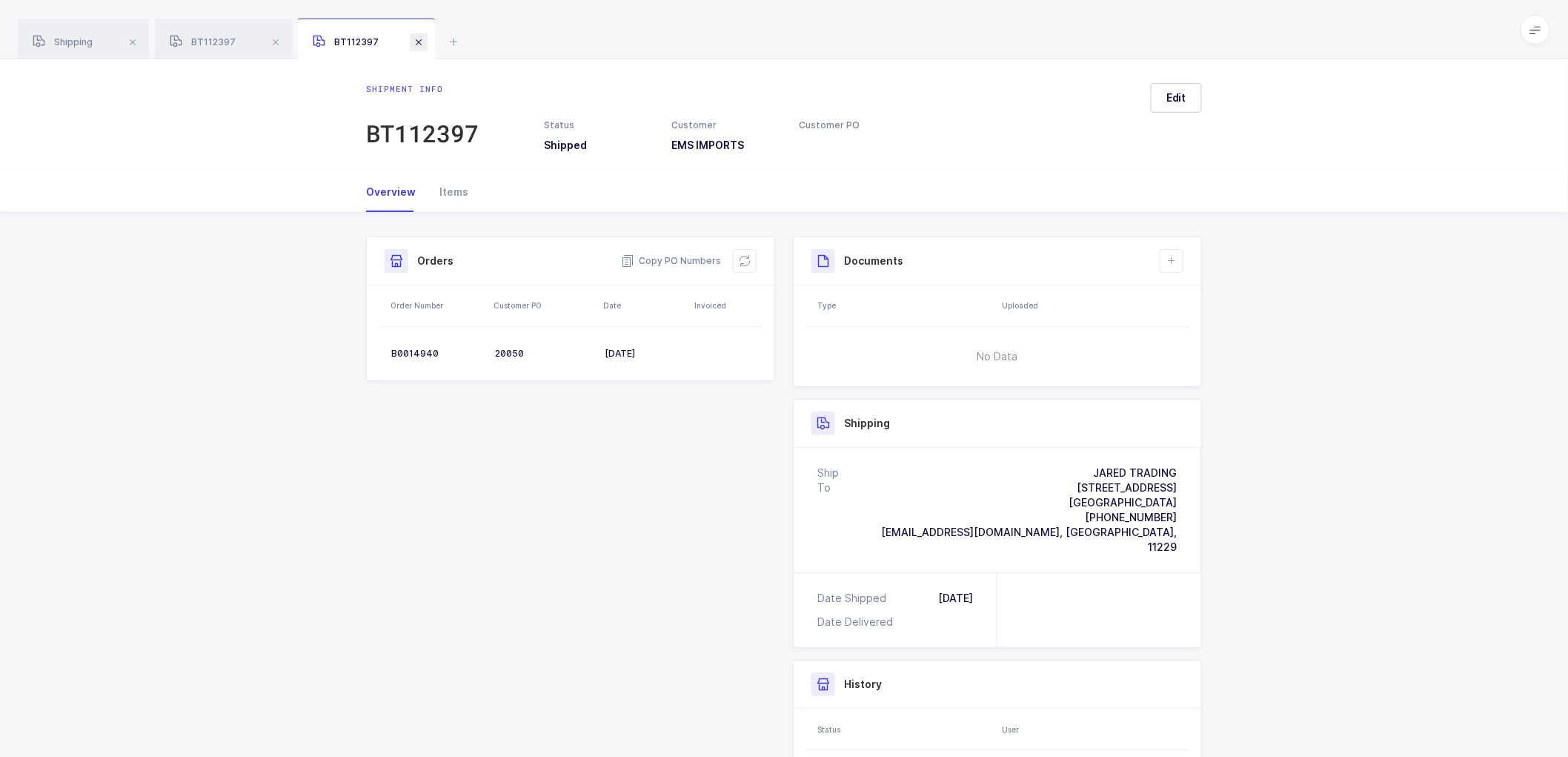
click at [416, 38] on span at bounding box center [419, 42] width 18 height 18
click at [275, 37] on span at bounding box center [275, 42] width 18 height 18
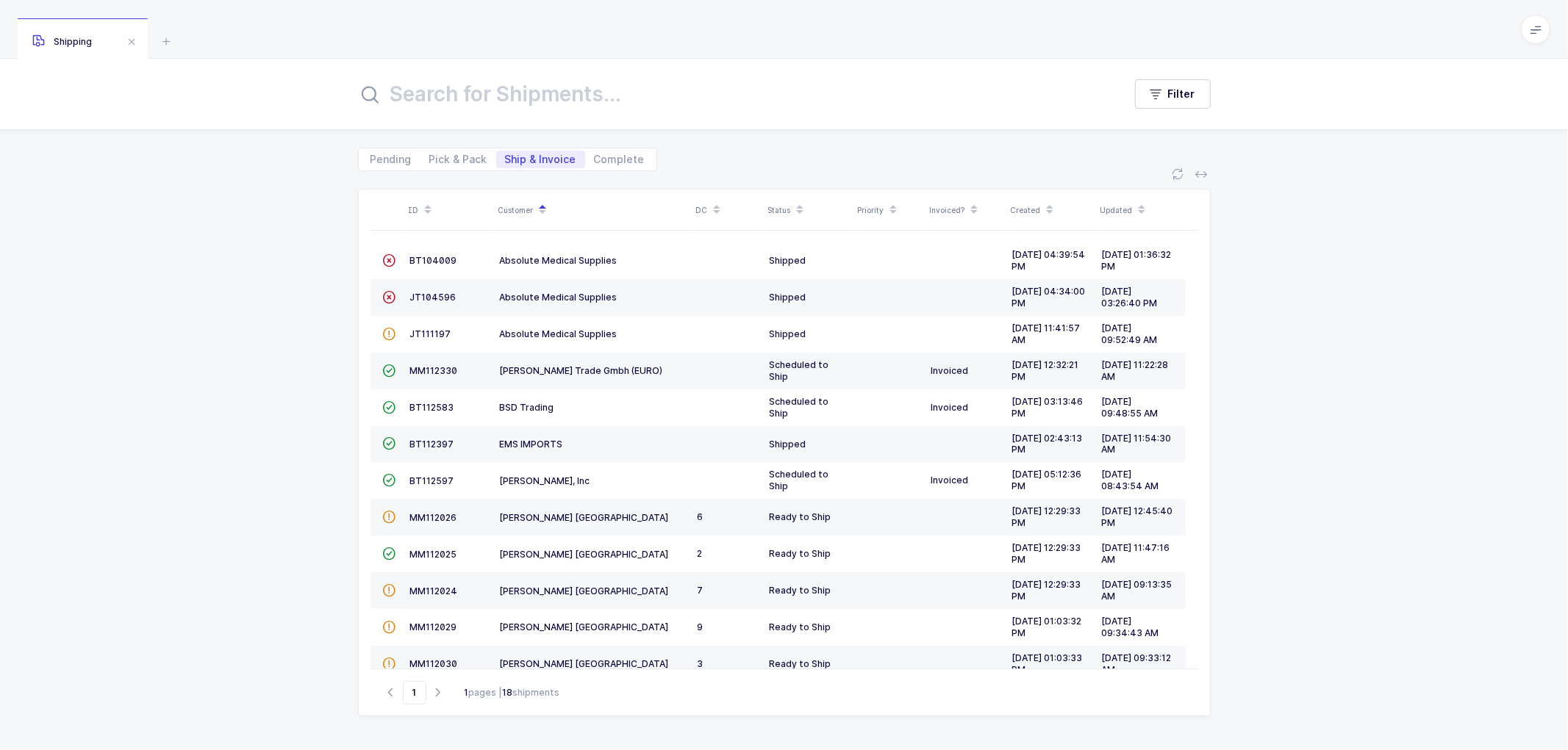
click at [96, 166] on div "Pending Pick & Pack Ship & Invoice Complete" at bounding box center [784, 150] width 1568 height 41
click at [427, 445] on span "BT112397" at bounding box center [432, 444] width 45 height 11
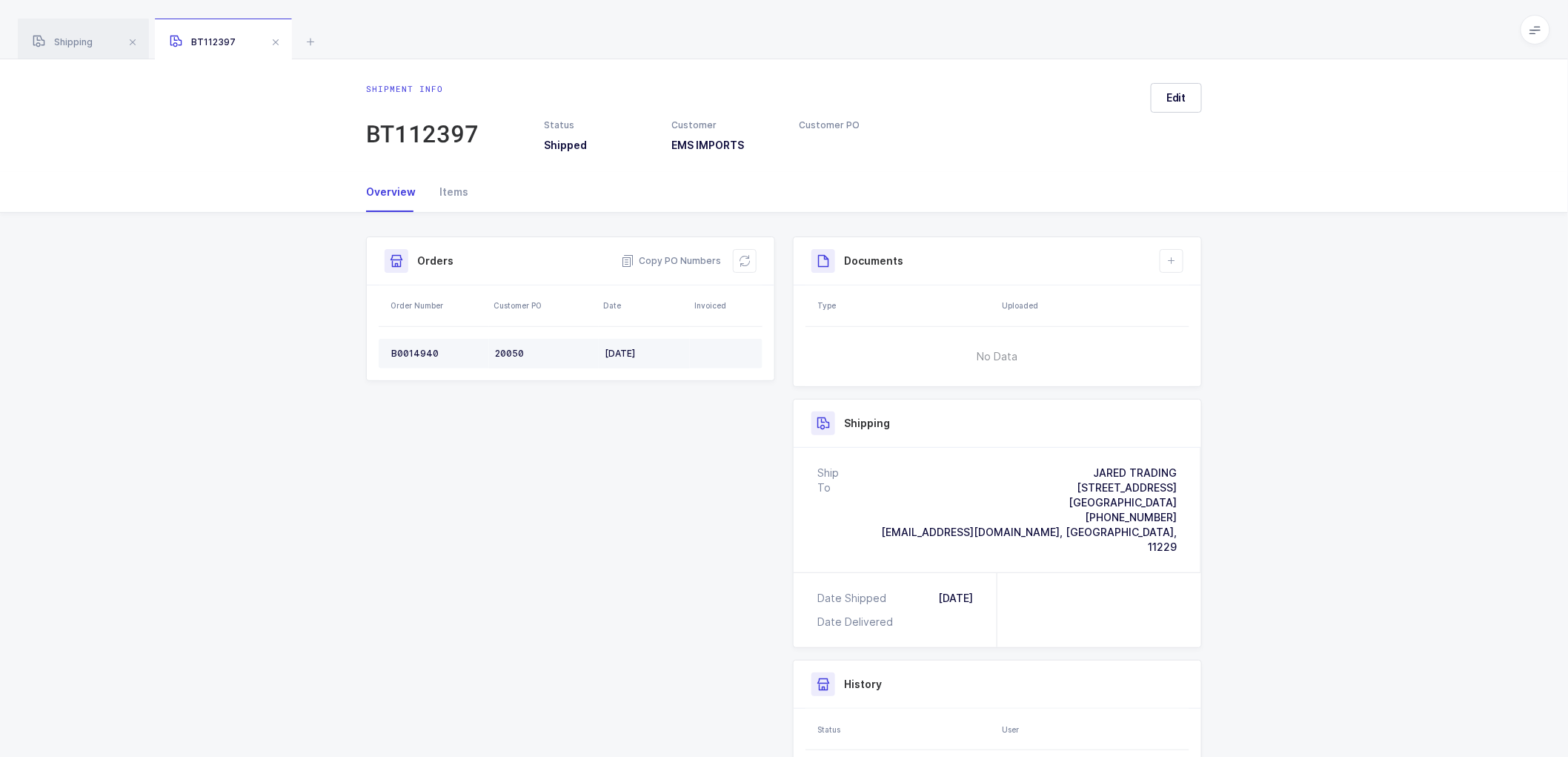
click at [506, 348] on div "20050" at bounding box center [544, 353] width 98 height 11
copy div "20050"
click at [411, 350] on div "B0014940" at bounding box center [437, 353] width 92 height 11
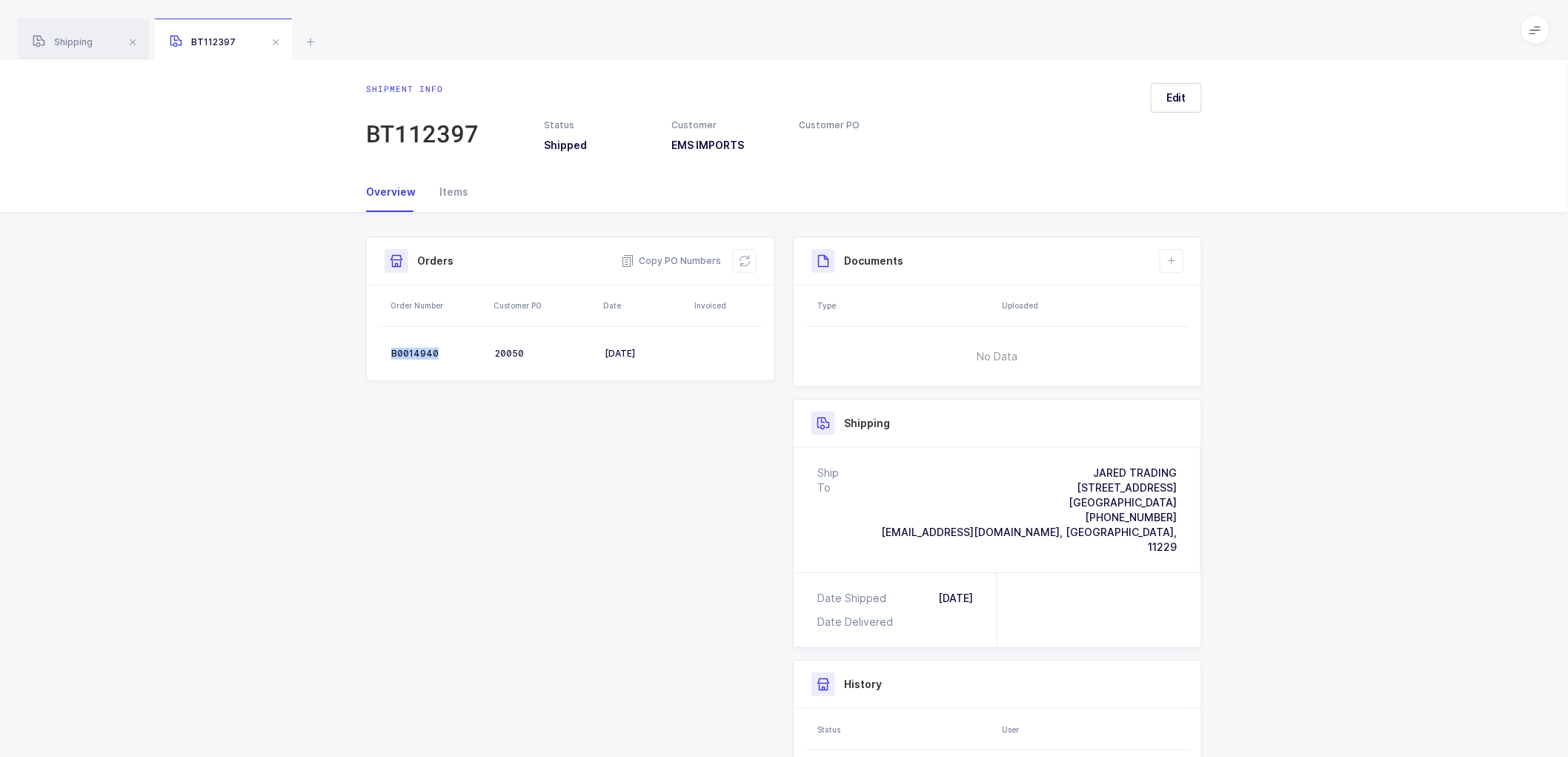
copy div "B0014940"
click at [49, 35] on div "Shipping" at bounding box center [83, 39] width 131 height 41
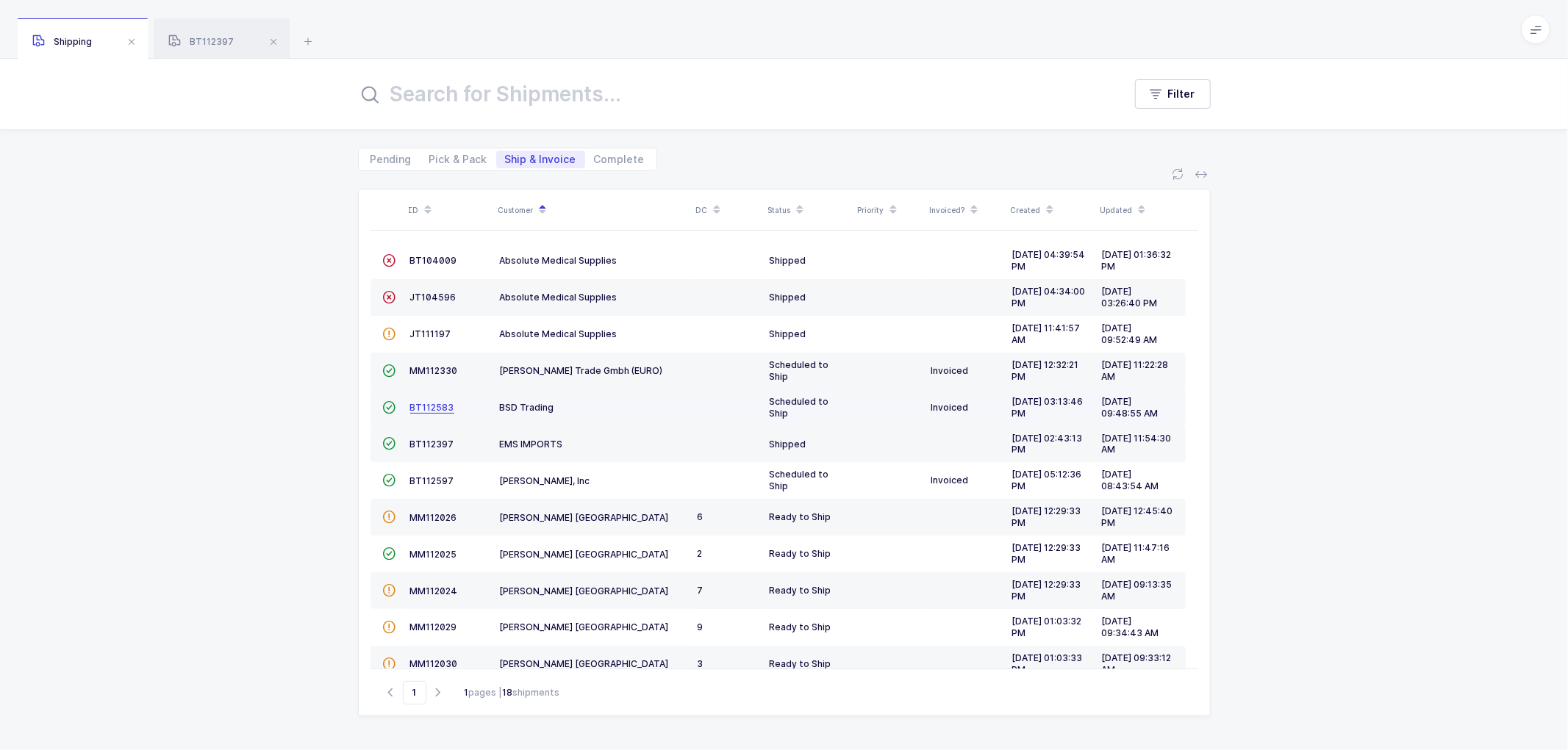
click at [427, 403] on span "BT112583" at bounding box center [432, 407] width 45 height 11
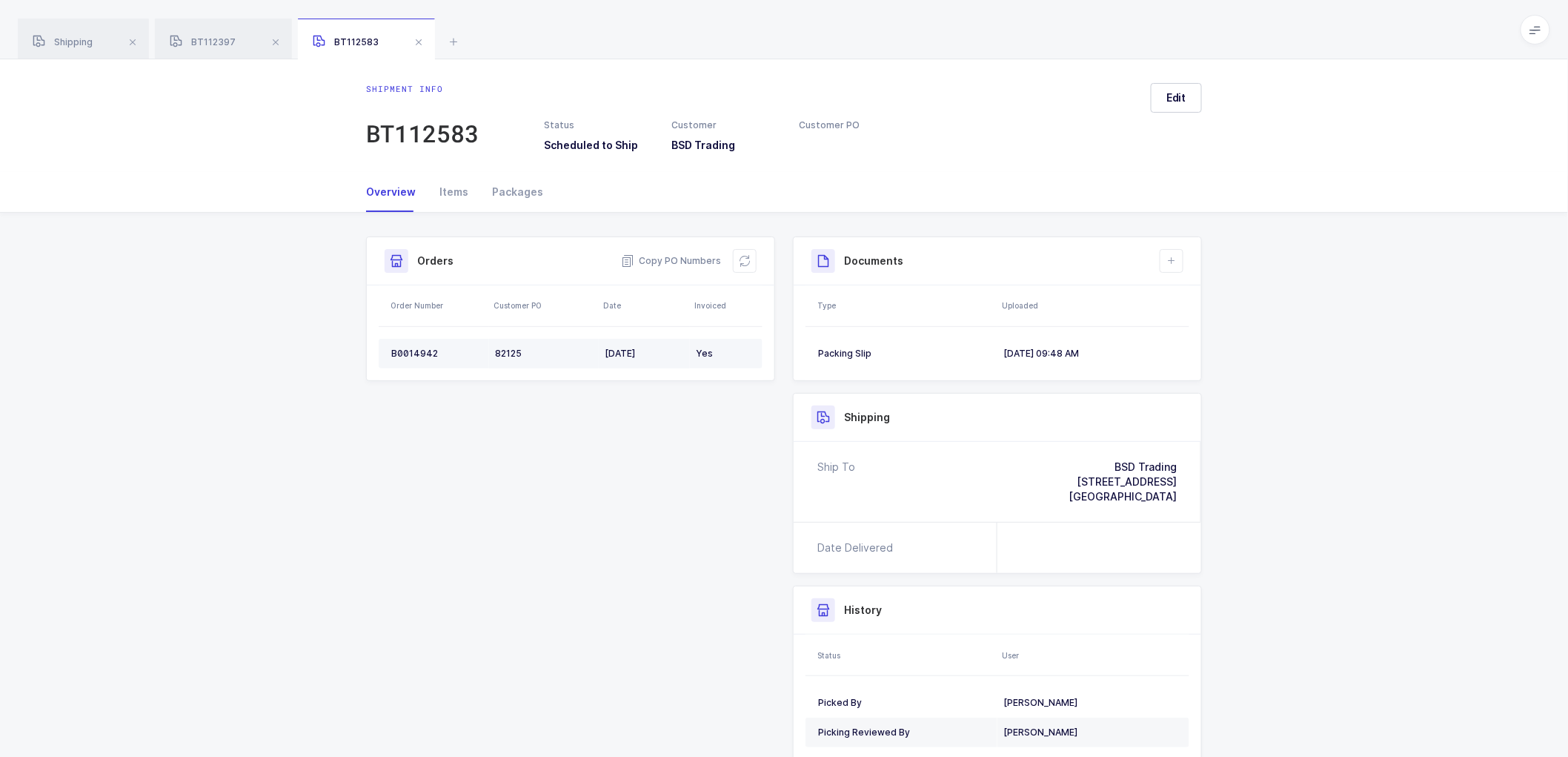
click at [408, 349] on div "B0014942" at bounding box center [437, 353] width 92 height 11
click at [415, 350] on div "B0014942" at bounding box center [437, 353] width 92 height 11
click at [1175, 77] on div "Shipment info BT112583 Status Scheduled to Ship Customer BSD Trading Customer P…" at bounding box center [784, 115] width 1568 height 113
click at [1176, 98] on span "Edit" at bounding box center [1176, 98] width 20 height 15
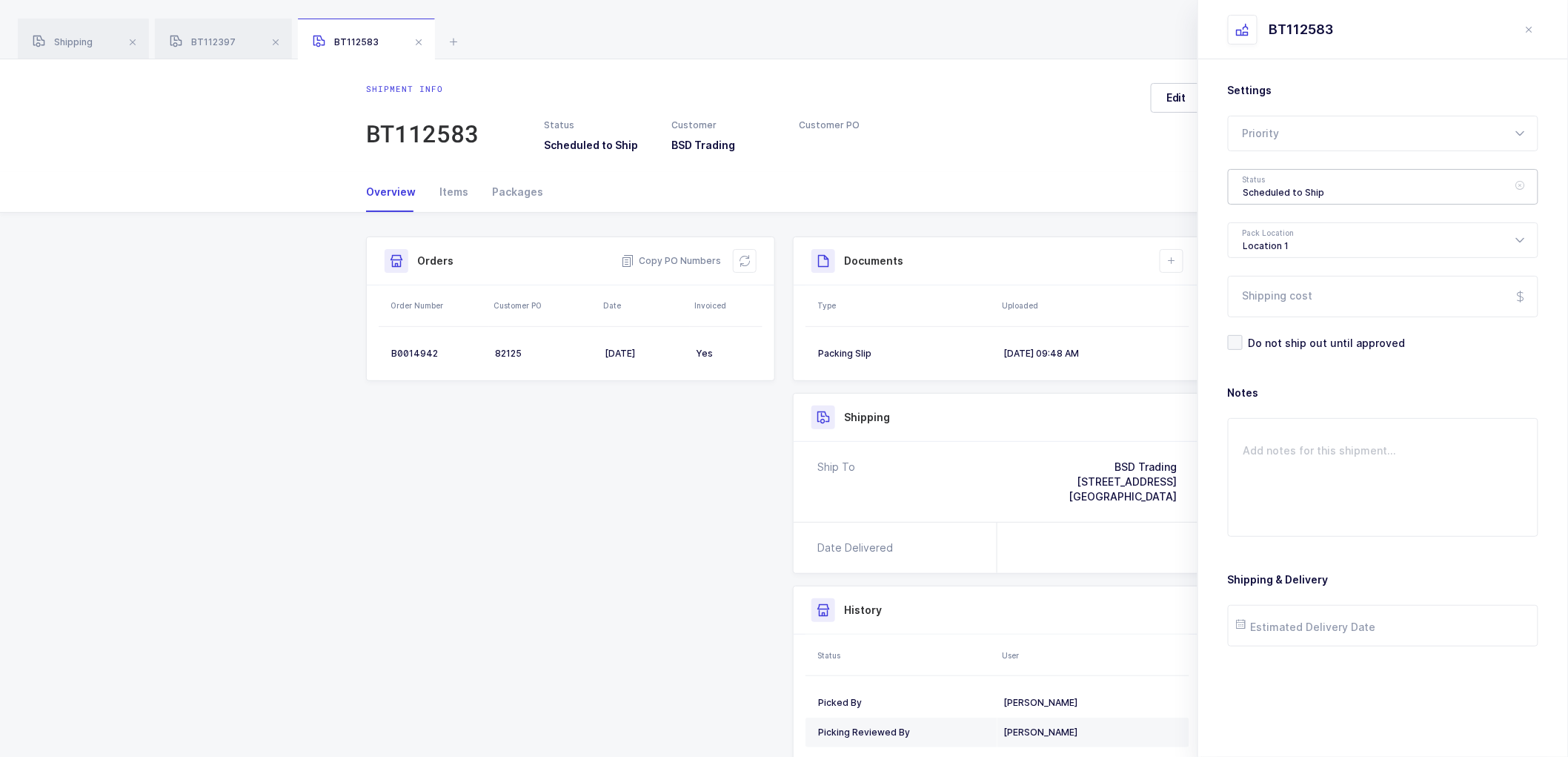
click at [1287, 184] on div "Scheduled to Ship" at bounding box center [1383, 187] width 311 height 35
click at [1262, 298] on span "Shipped" at bounding box center [1264, 300] width 42 height 12
type input "Shipped"
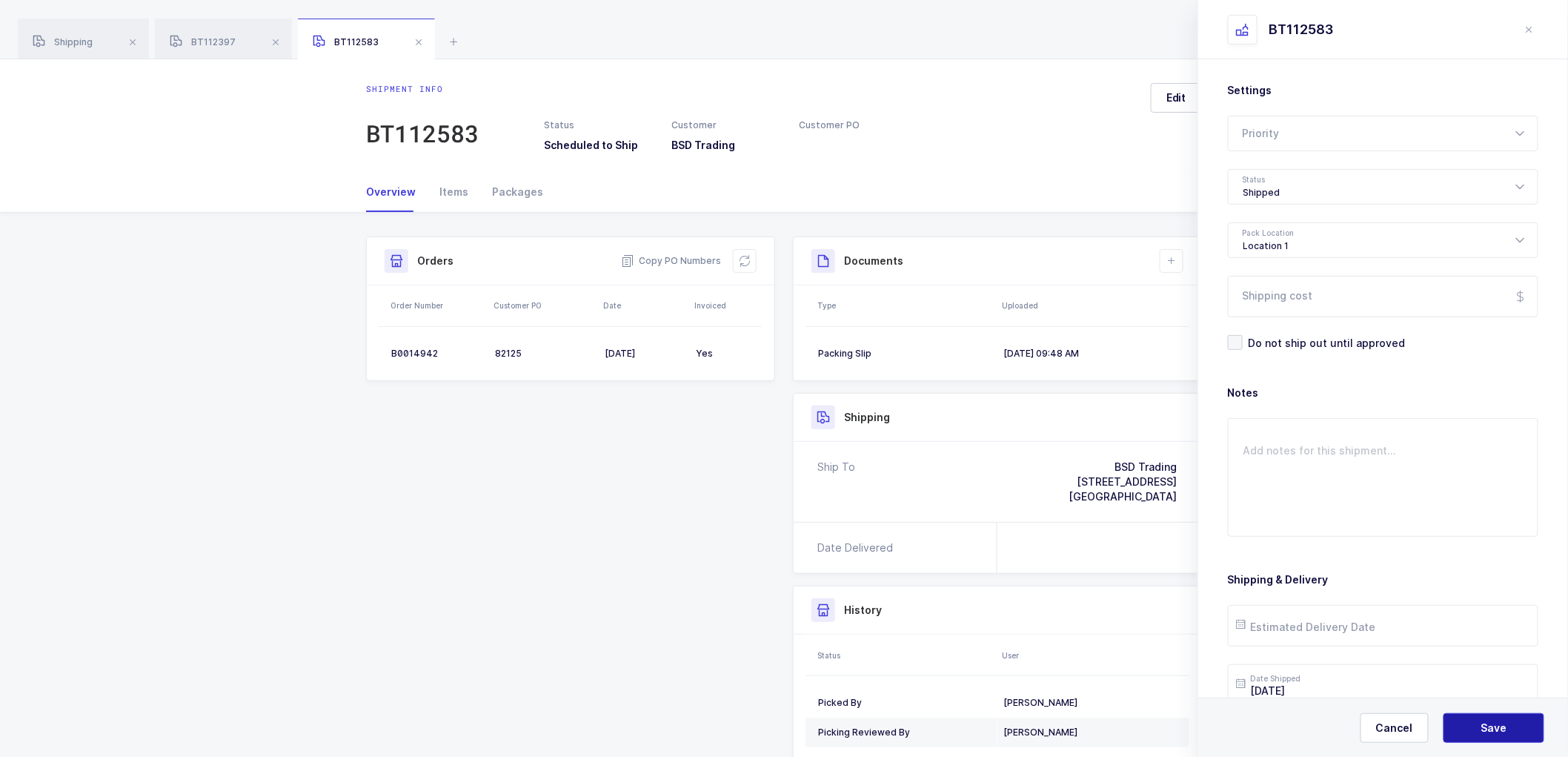
click at [1480, 723] on button "Save" at bounding box center [1494, 728] width 101 height 30
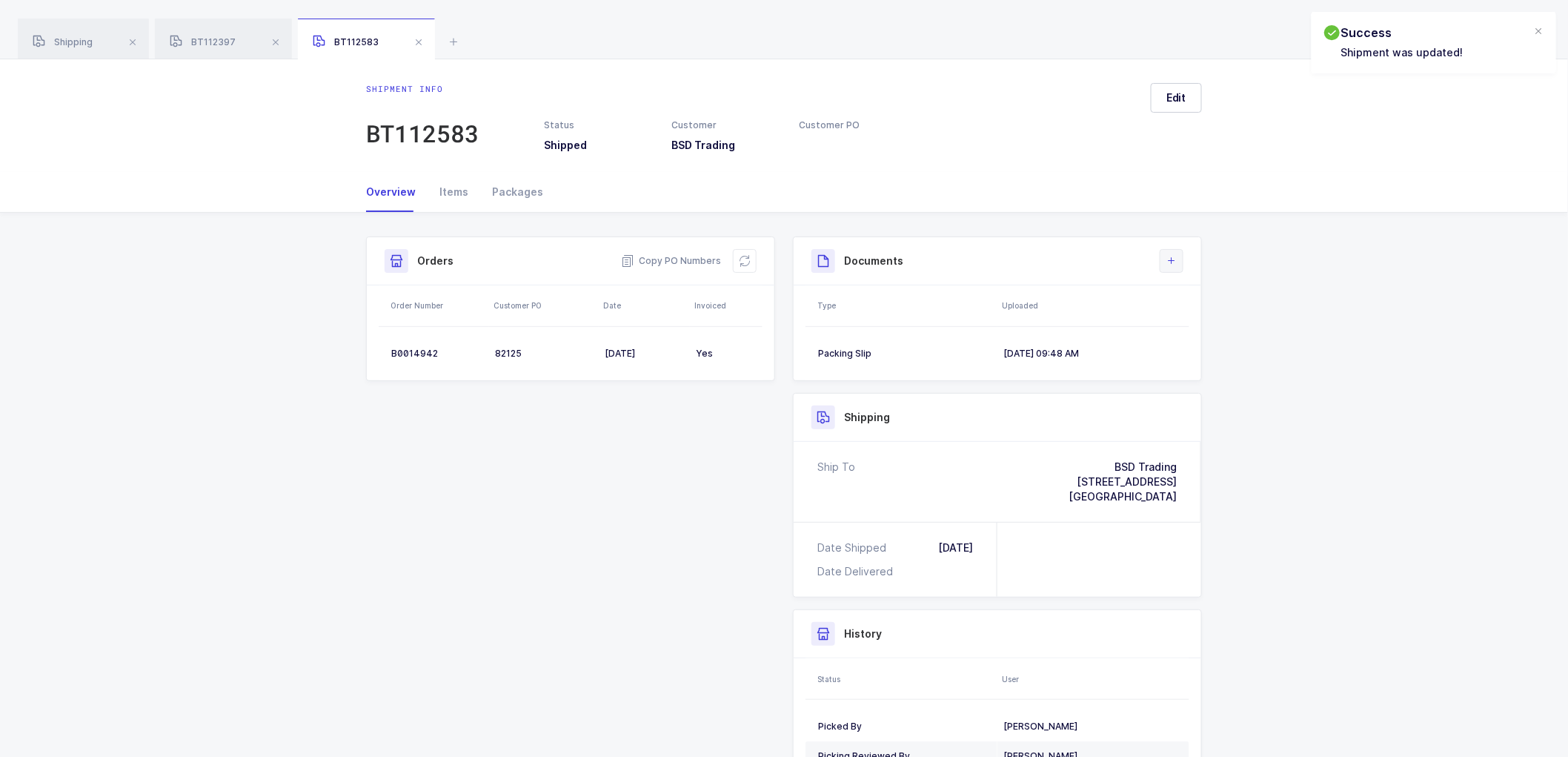
click at [1167, 256] on icon at bounding box center [1171, 261] width 11 height 11
click at [1191, 324] on li "Upload Document" at bounding box center [1222, 327] width 111 height 24
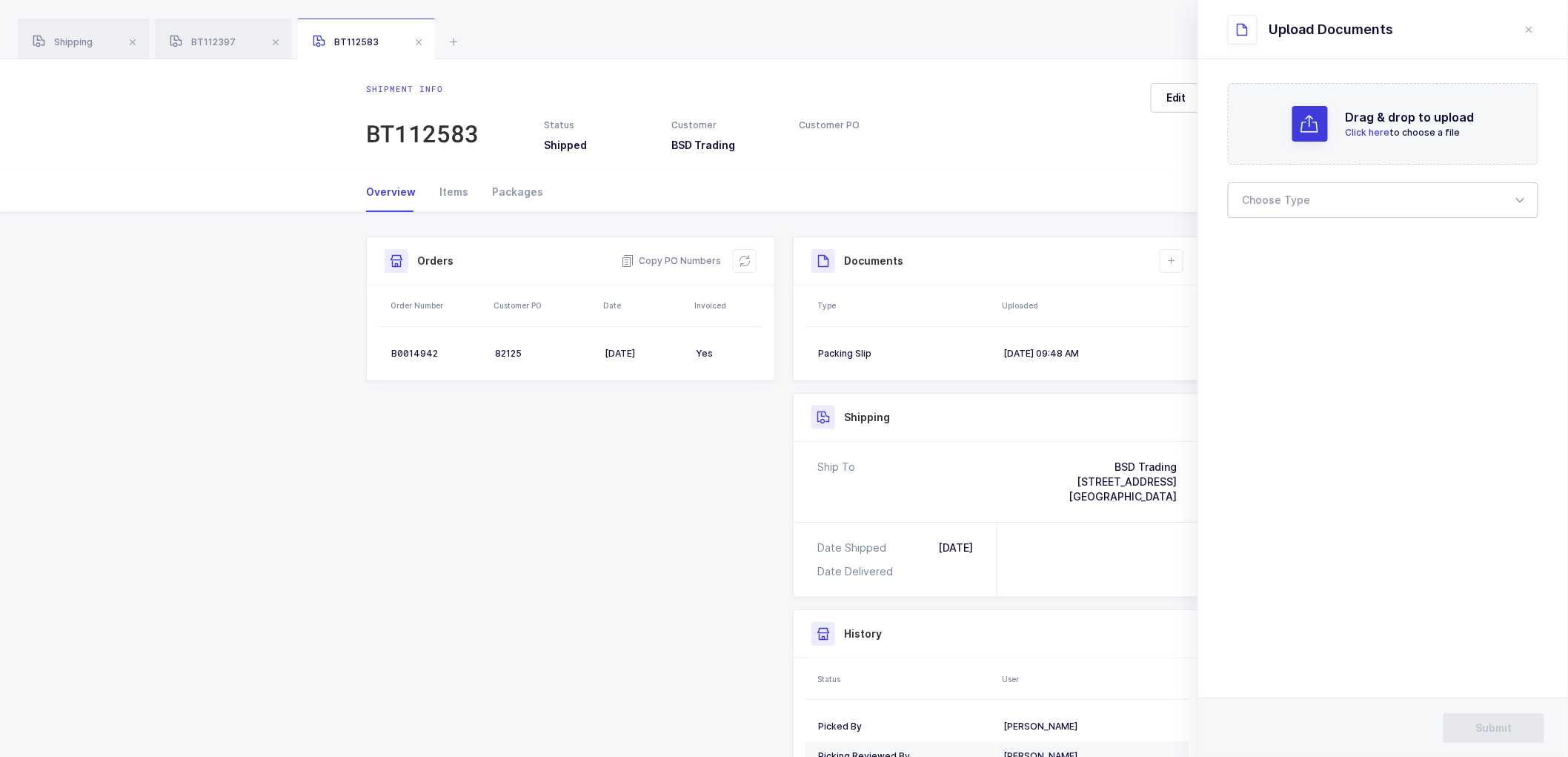
click at [1303, 194] on div at bounding box center [1383, 200] width 311 height 35
click at [1252, 246] on span "Bill of Lading" at bounding box center [1277, 246] width 67 height 12
type input "Bill of Lading"
click at [1491, 722] on span "Submit" at bounding box center [1494, 728] width 36 height 15
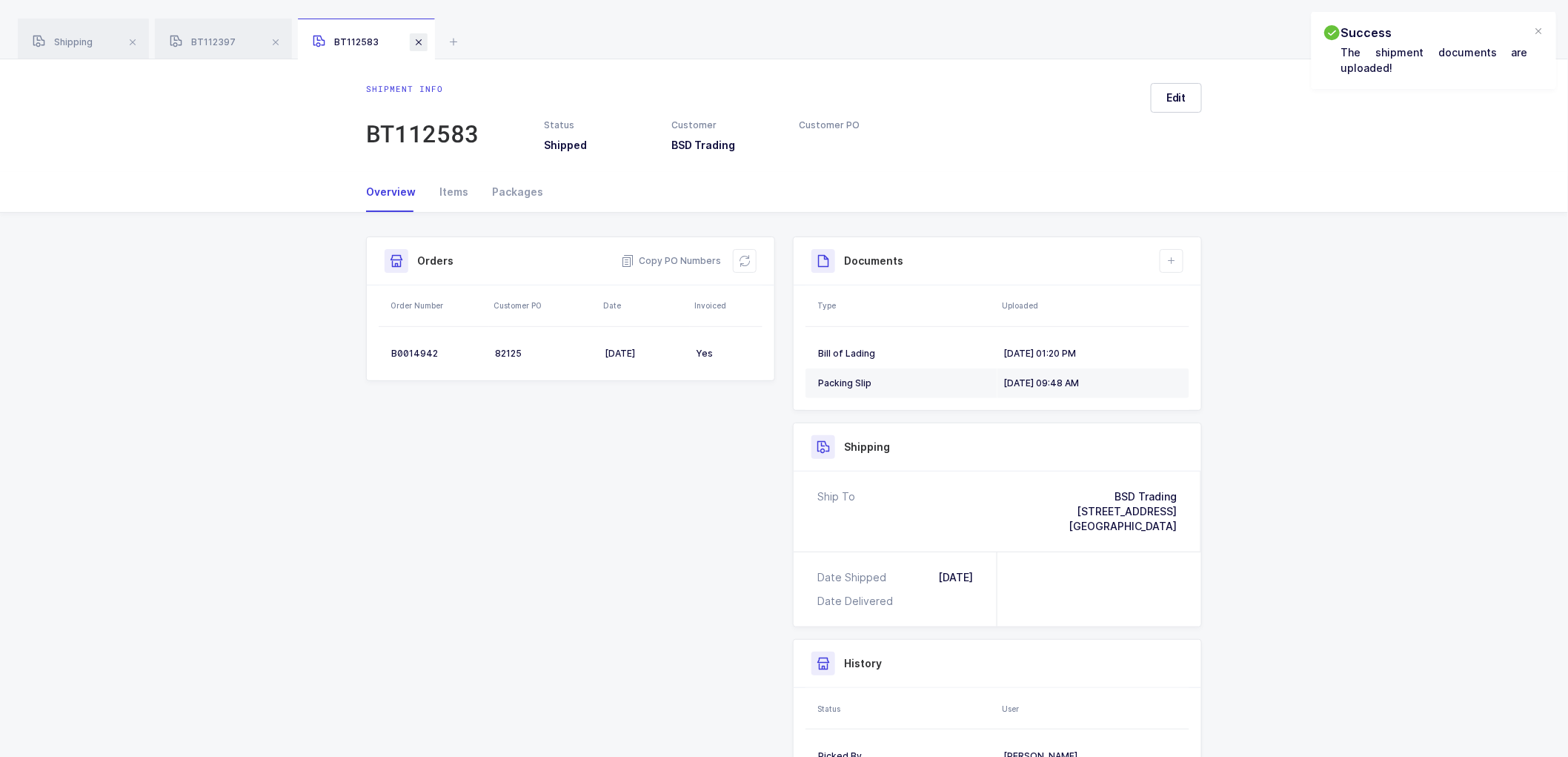
click at [421, 38] on span at bounding box center [419, 42] width 18 height 18
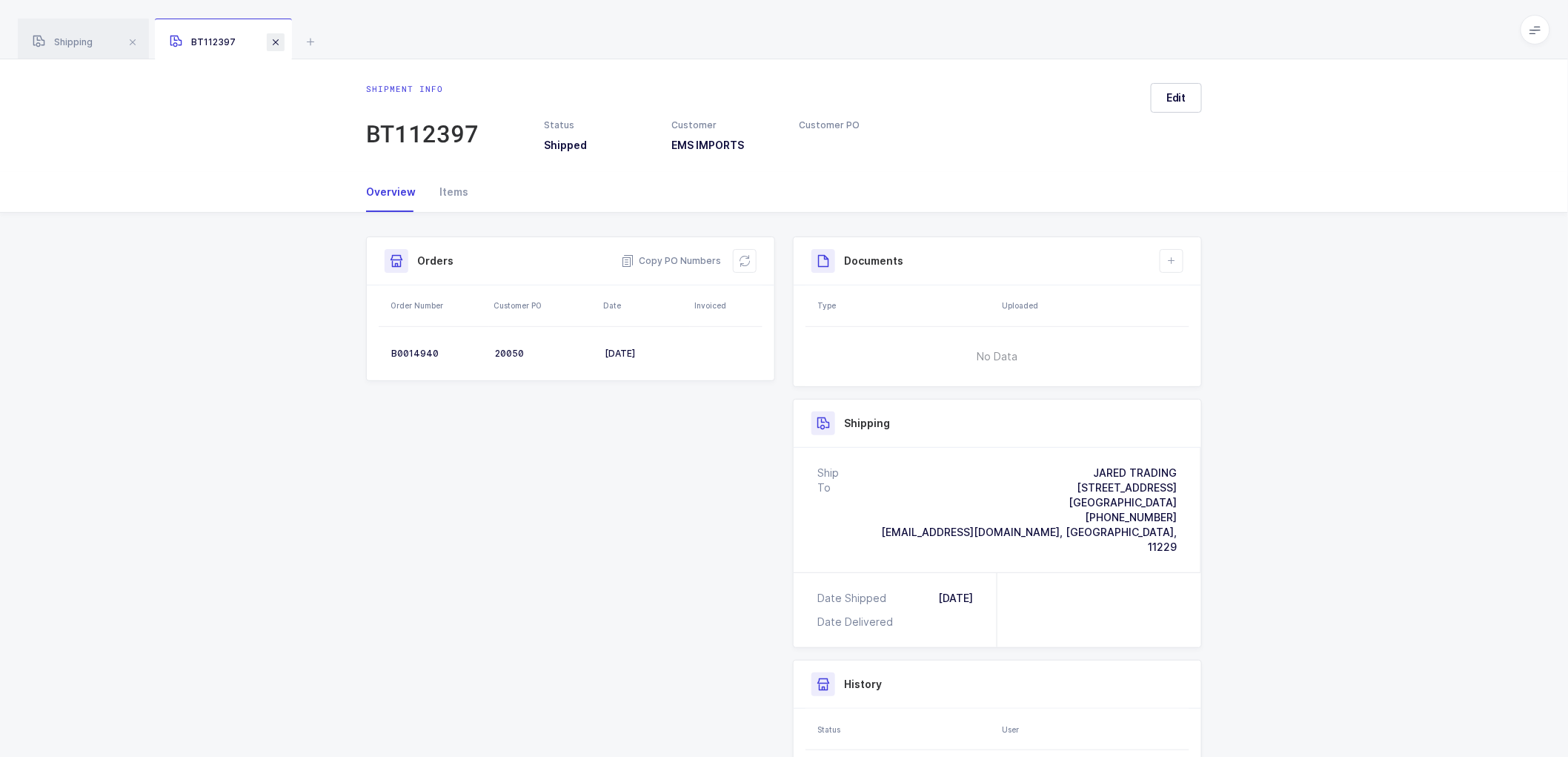
click at [275, 40] on span at bounding box center [275, 42] width 18 height 18
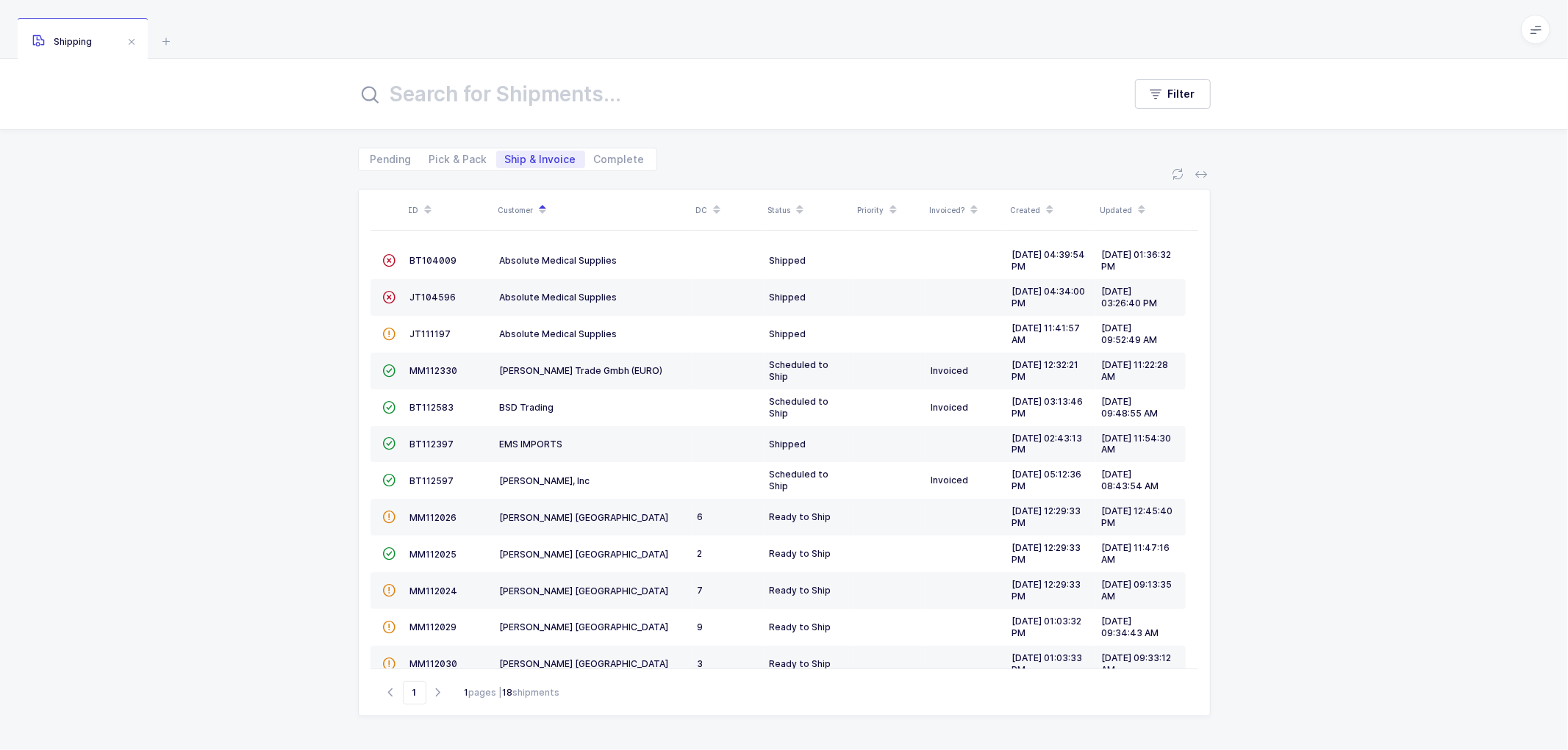
drag, startPoint x: 77, startPoint y: 32, endPoint x: 179, endPoint y: 86, distance: 115.4
click at [76, 32] on div "Shipping" at bounding box center [82, 38] width 130 height 41
click at [441, 438] on td "BT112397" at bounding box center [448, 445] width 90 height 37
click at [417, 442] on span "BT112397" at bounding box center [432, 444] width 45 height 11
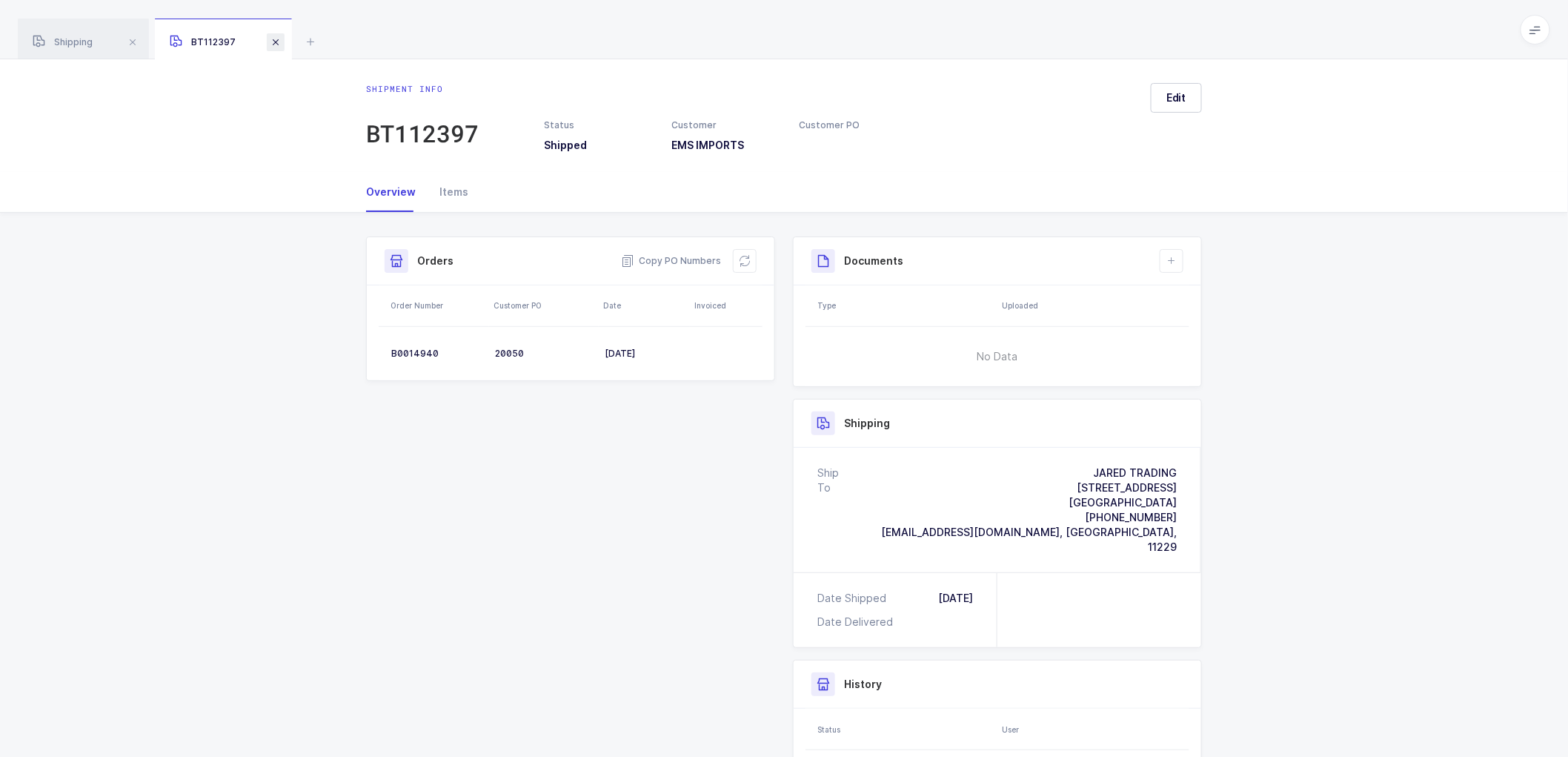
click at [278, 40] on span at bounding box center [275, 42] width 18 height 18
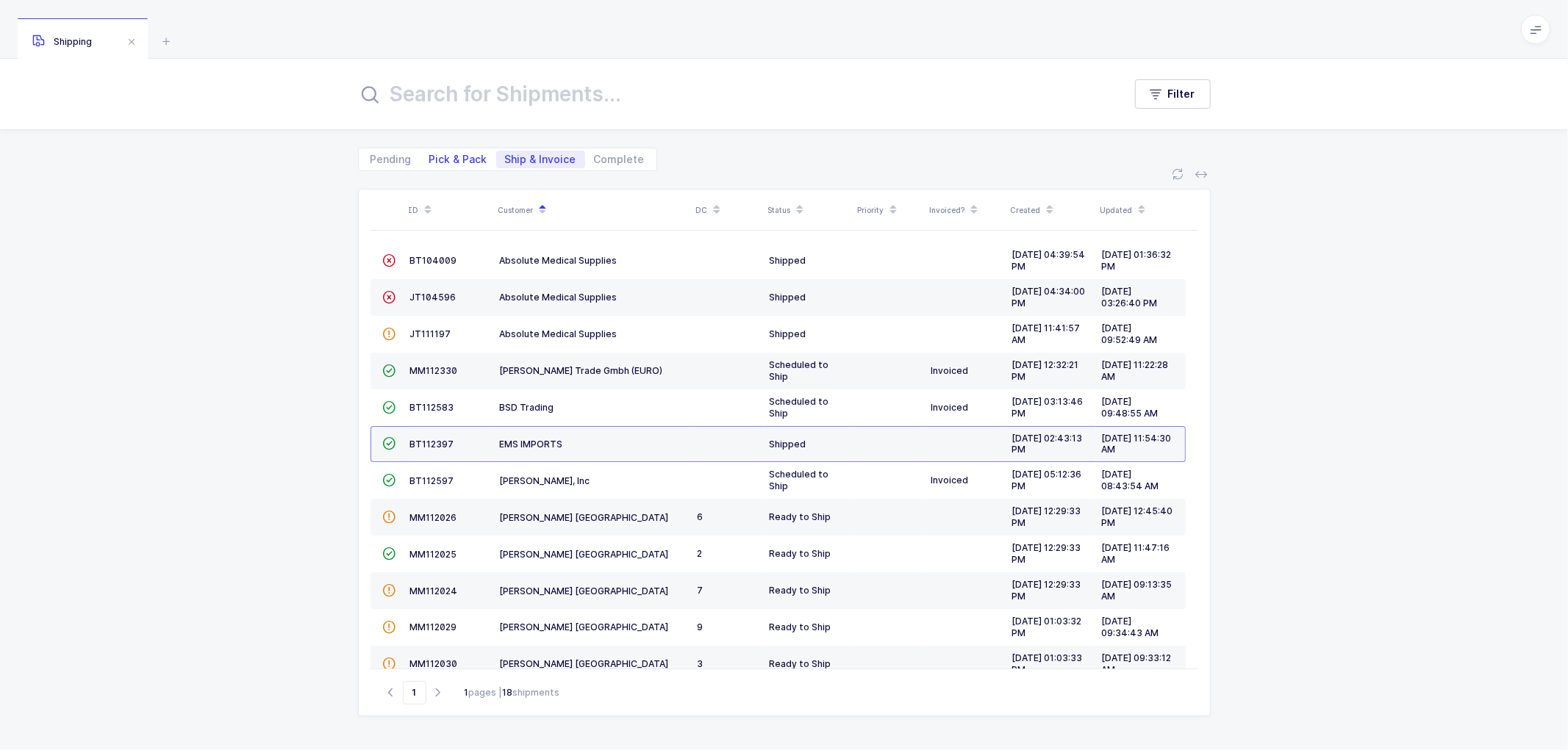
click at [455, 157] on span "Pick & Pack" at bounding box center [458, 160] width 58 height 10
click at [430, 157] on input "Pick & Pack" at bounding box center [425, 155] width 10 height 10
radio input "true"
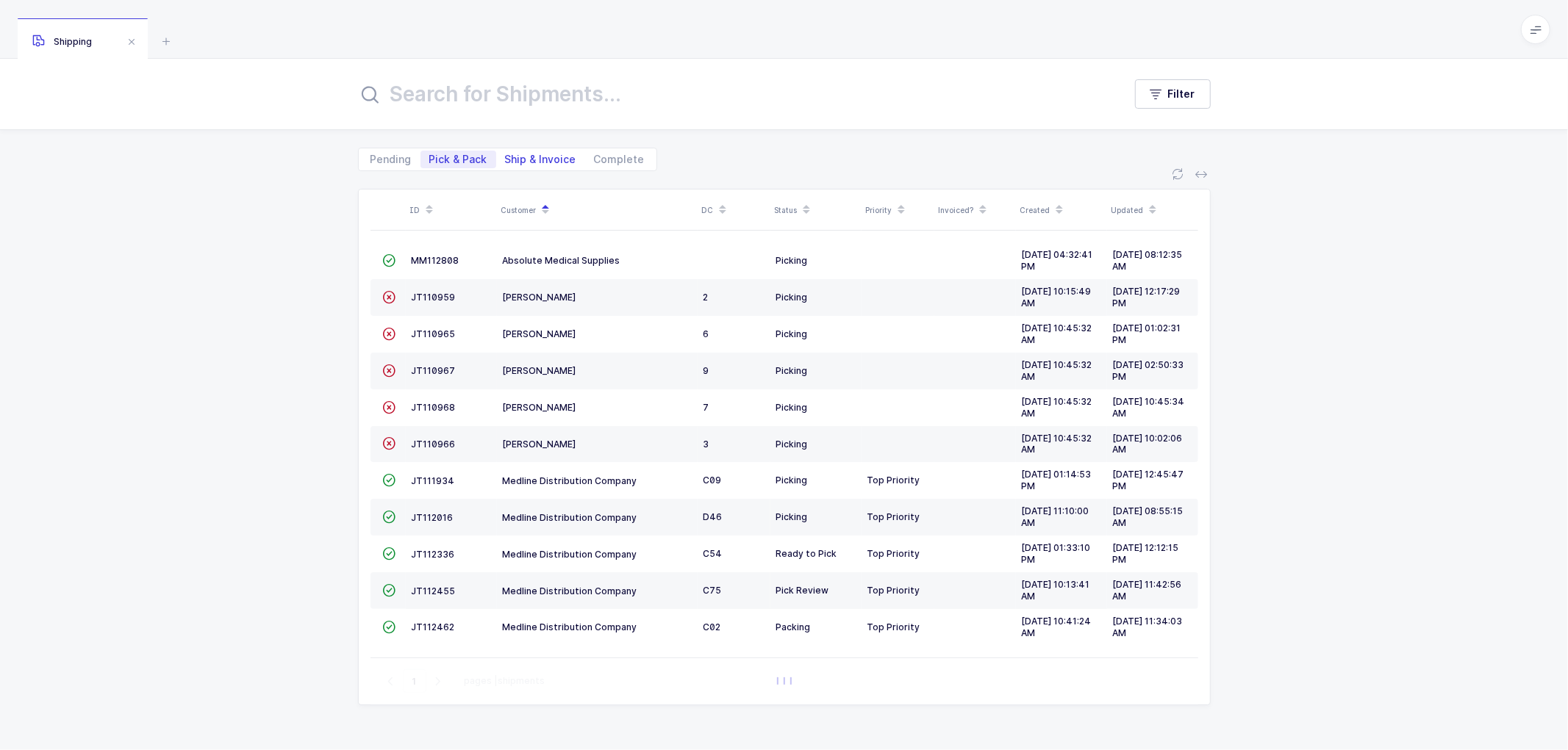
click at [538, 155] on span "Ship & Invoice" at bounding box center [541, 160] width 72 height 10
click at [506, 155] on input "Ship & Invoice" at bounding box center [501, 155] width 10 height 10
radio input "true"
radio input "false"
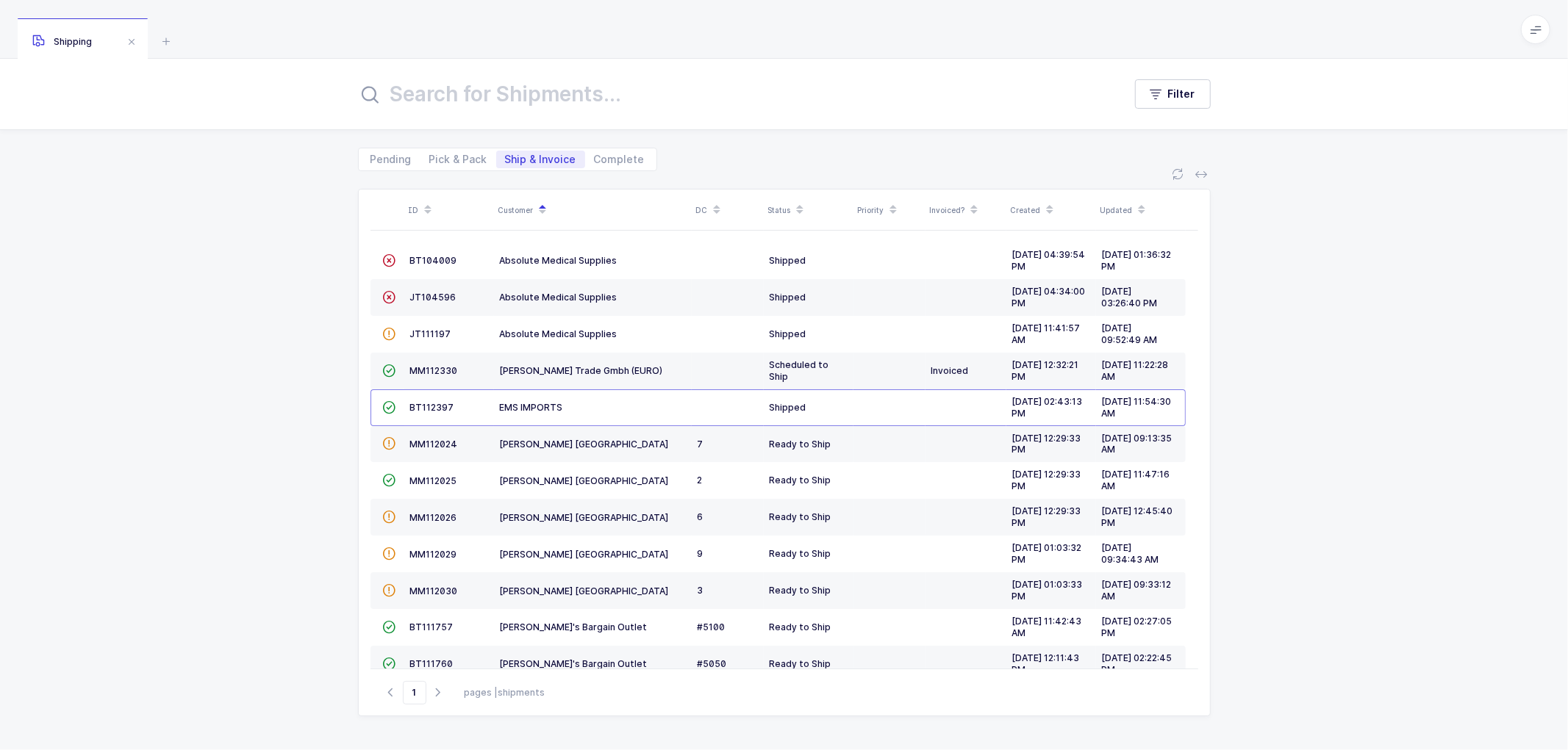
click at [285, 294] on div "ID Customer DC Status Priority Invoiced? Created Updated  BT104009 Absolute Me…" at bounding box center [784, 460] width 1568 height 579
